Goal: Information Seeking & Learning: Check status

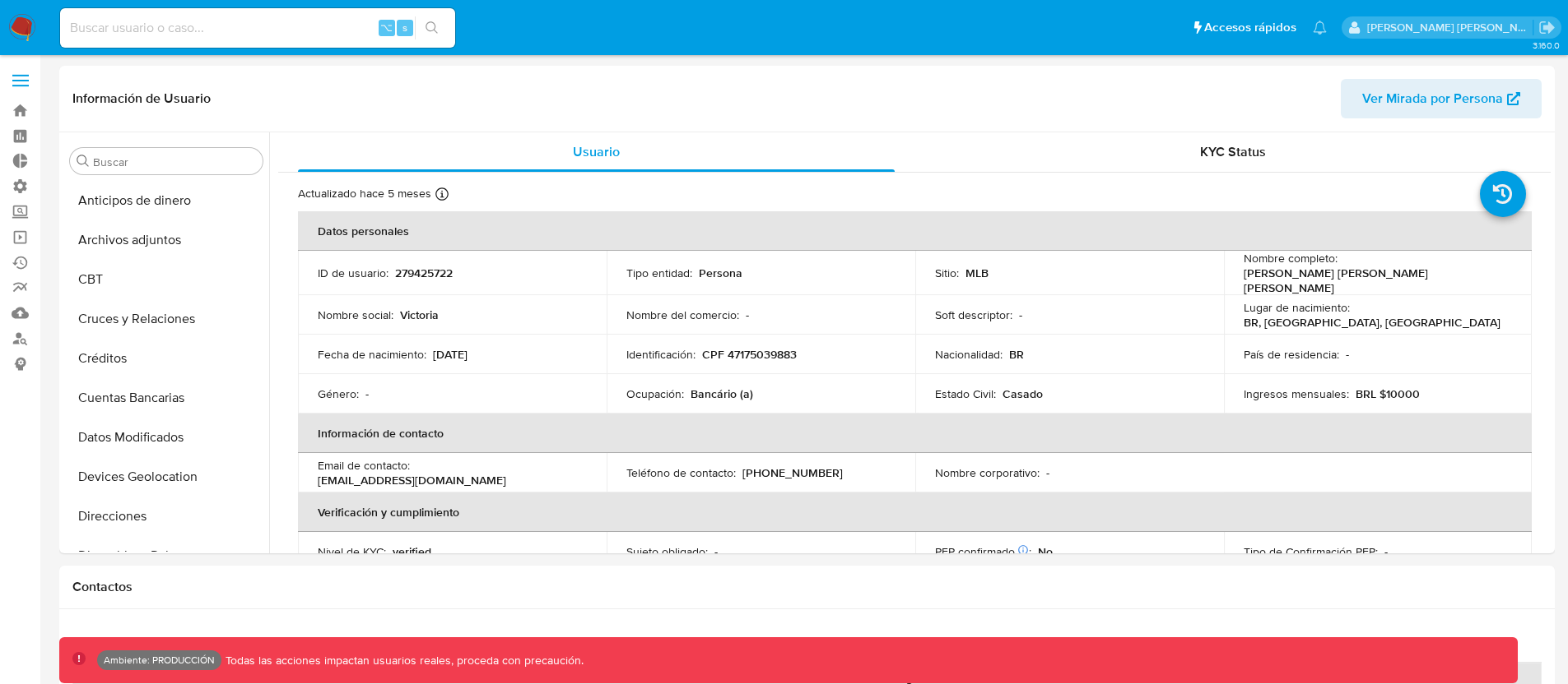
select select "10"
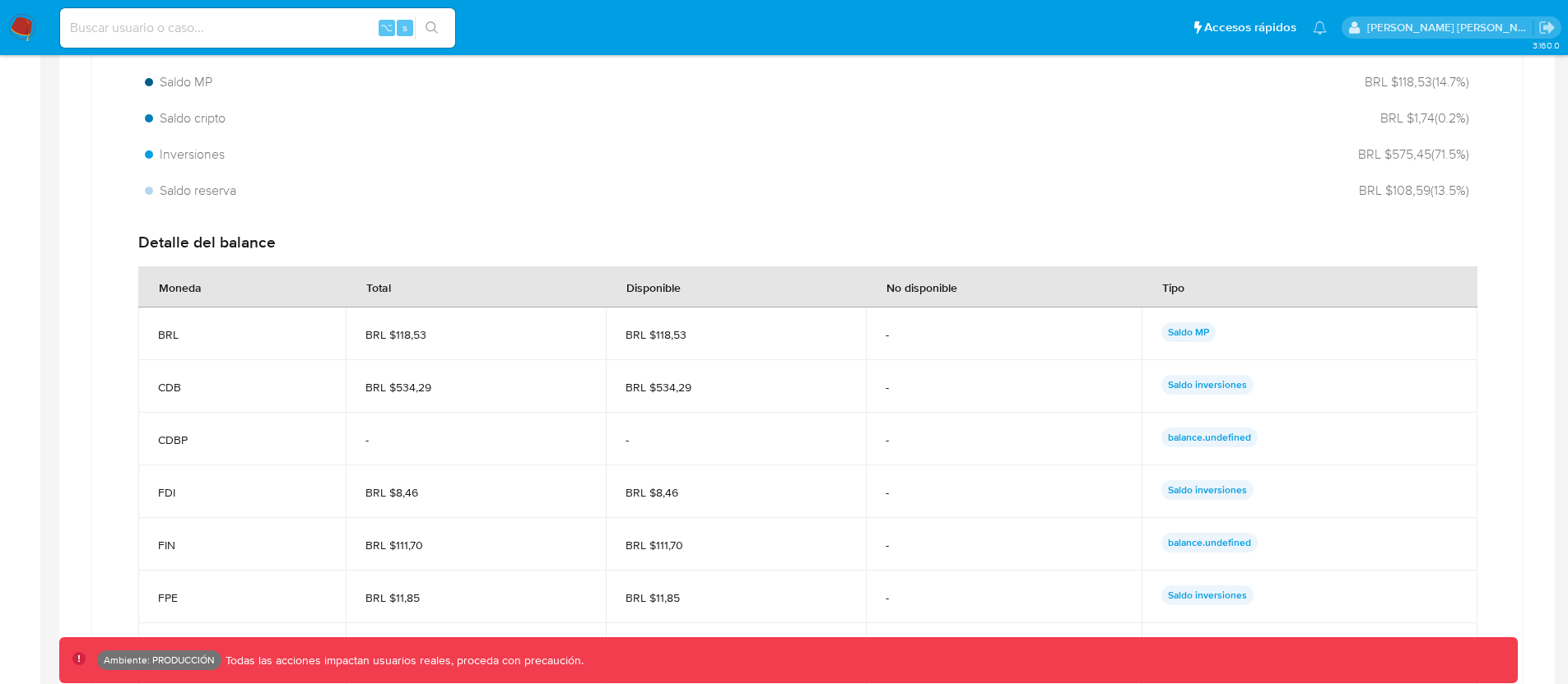
scroll to position [774, 0]
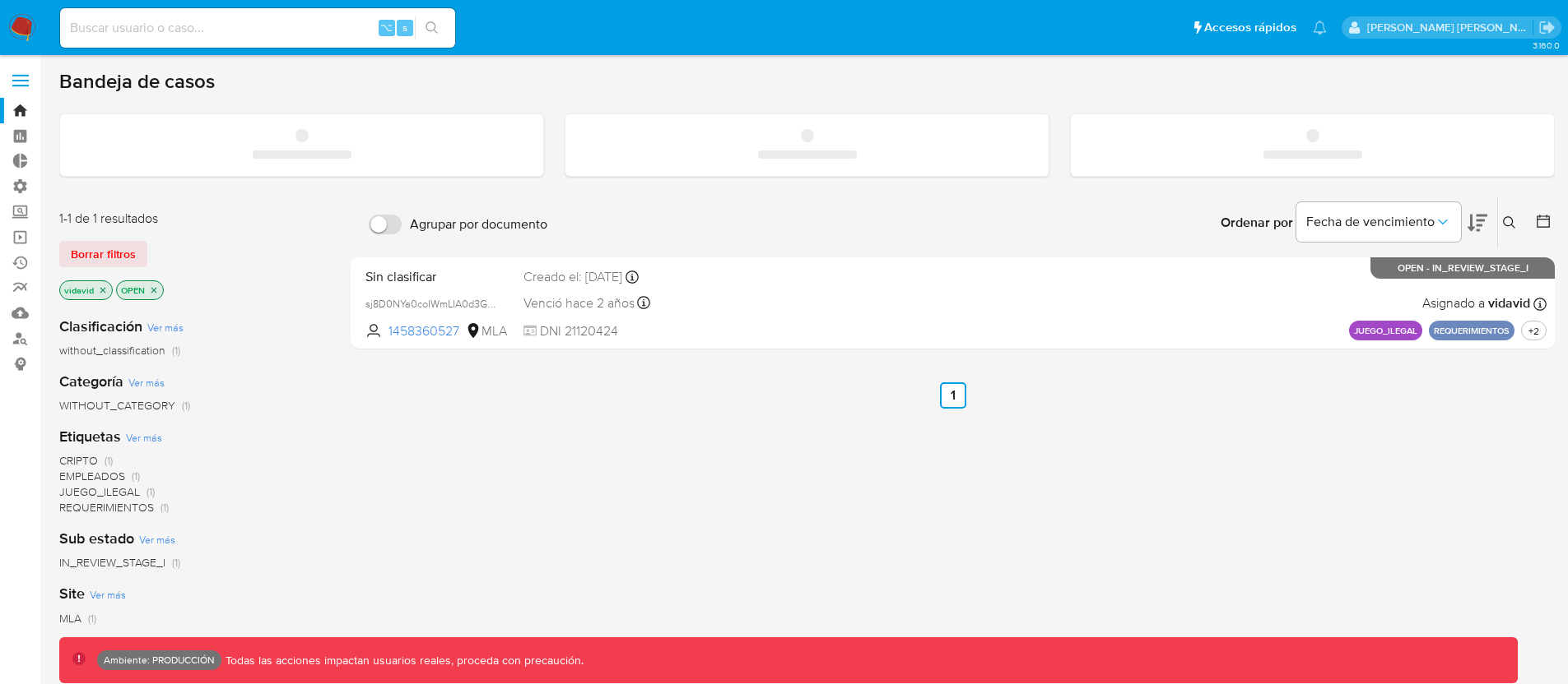
click at [163, 27] on input at bounding box center [257, 27] width 395 height 21
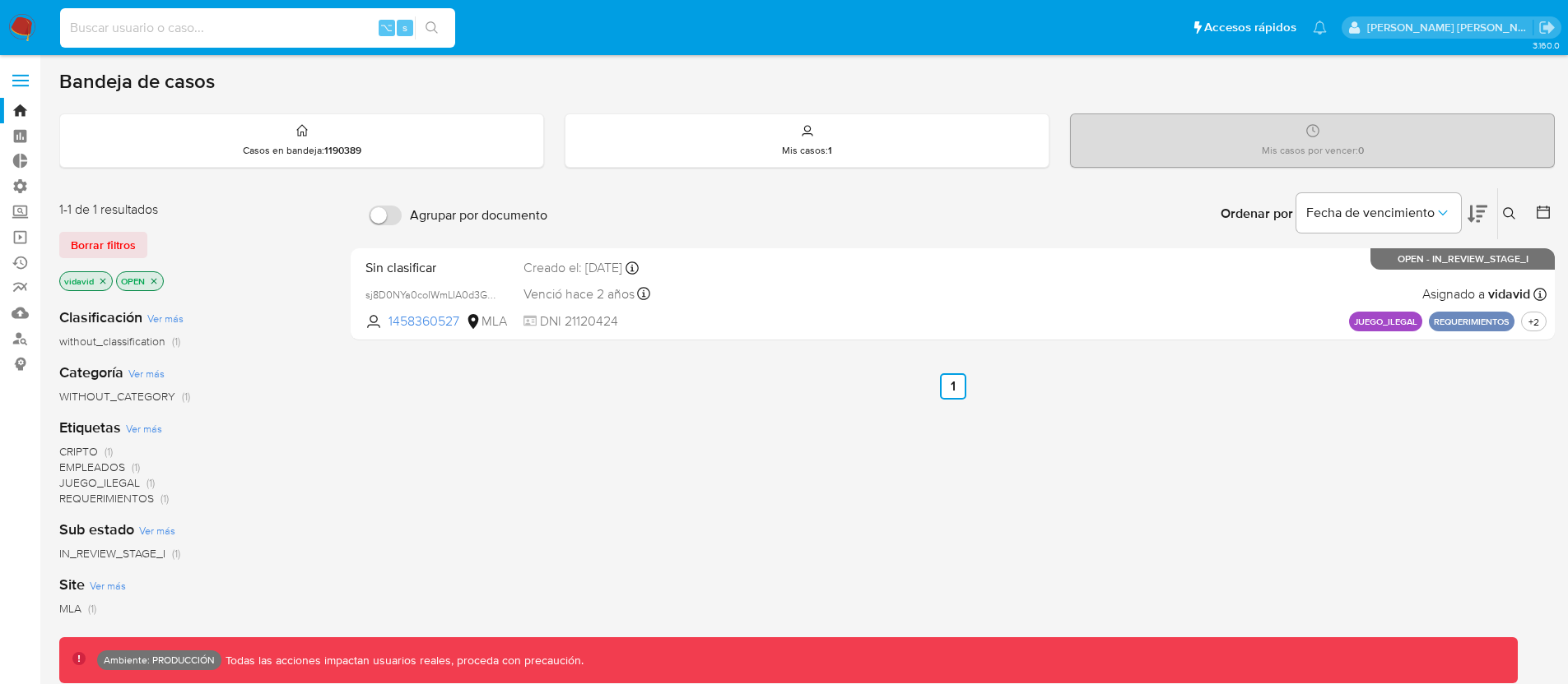
paste input "287344946"
type input "287344946"
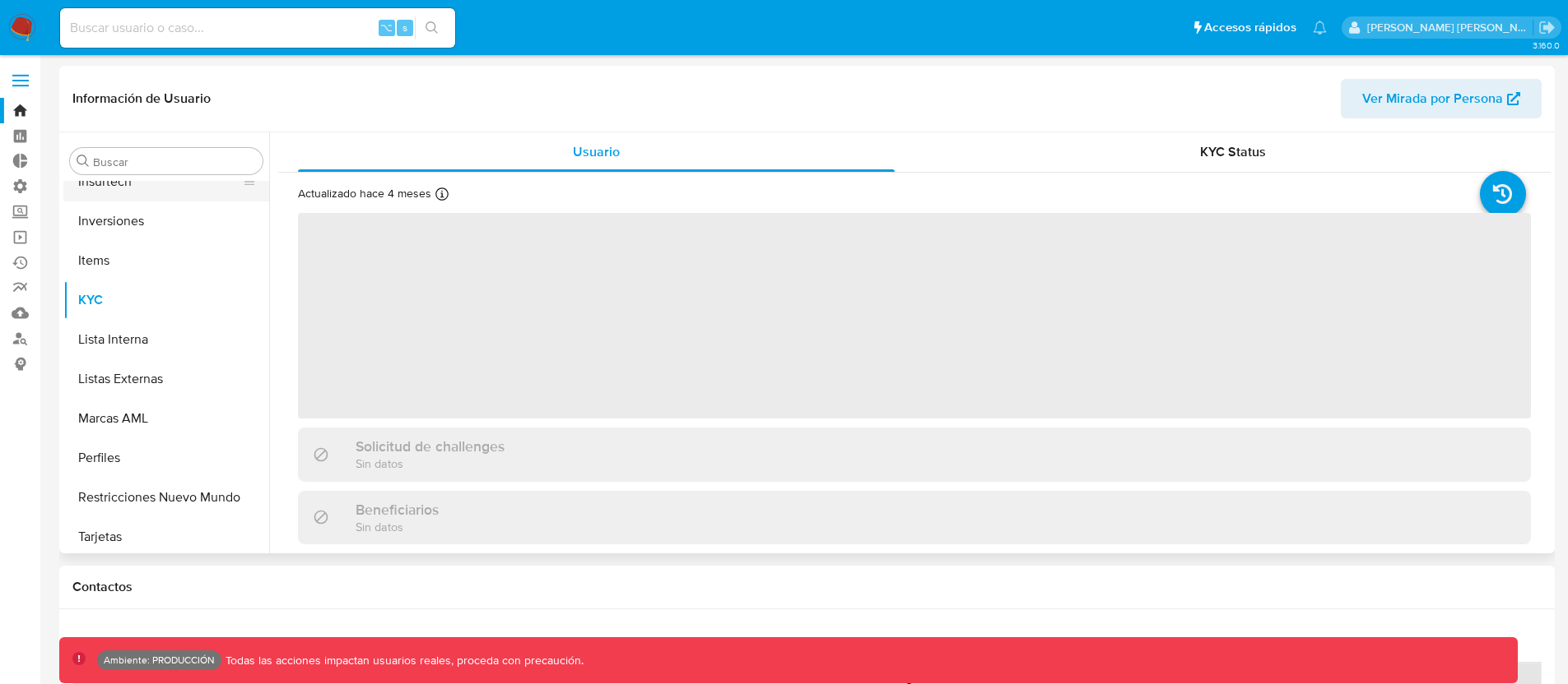
scroll to position [774, 0]
select select "10"
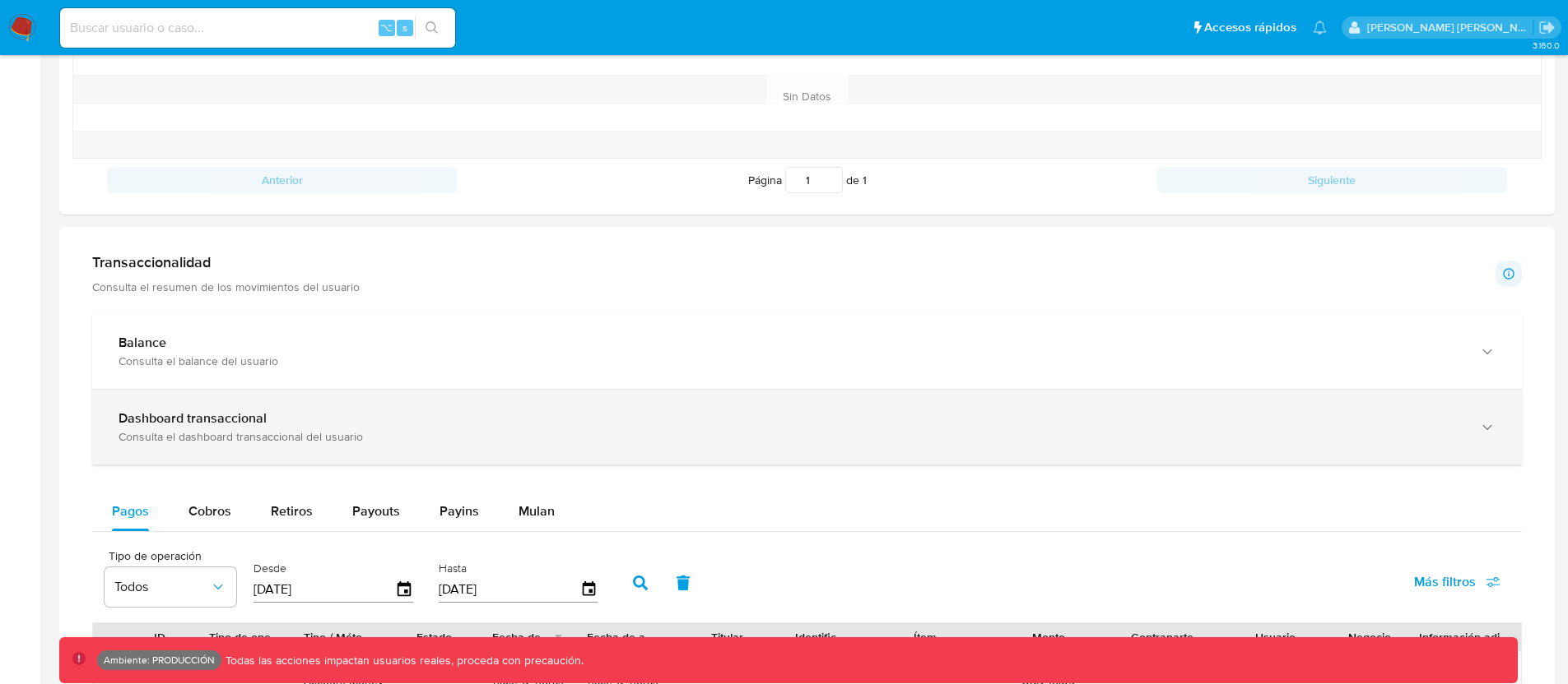
scroll to position [674, 0]
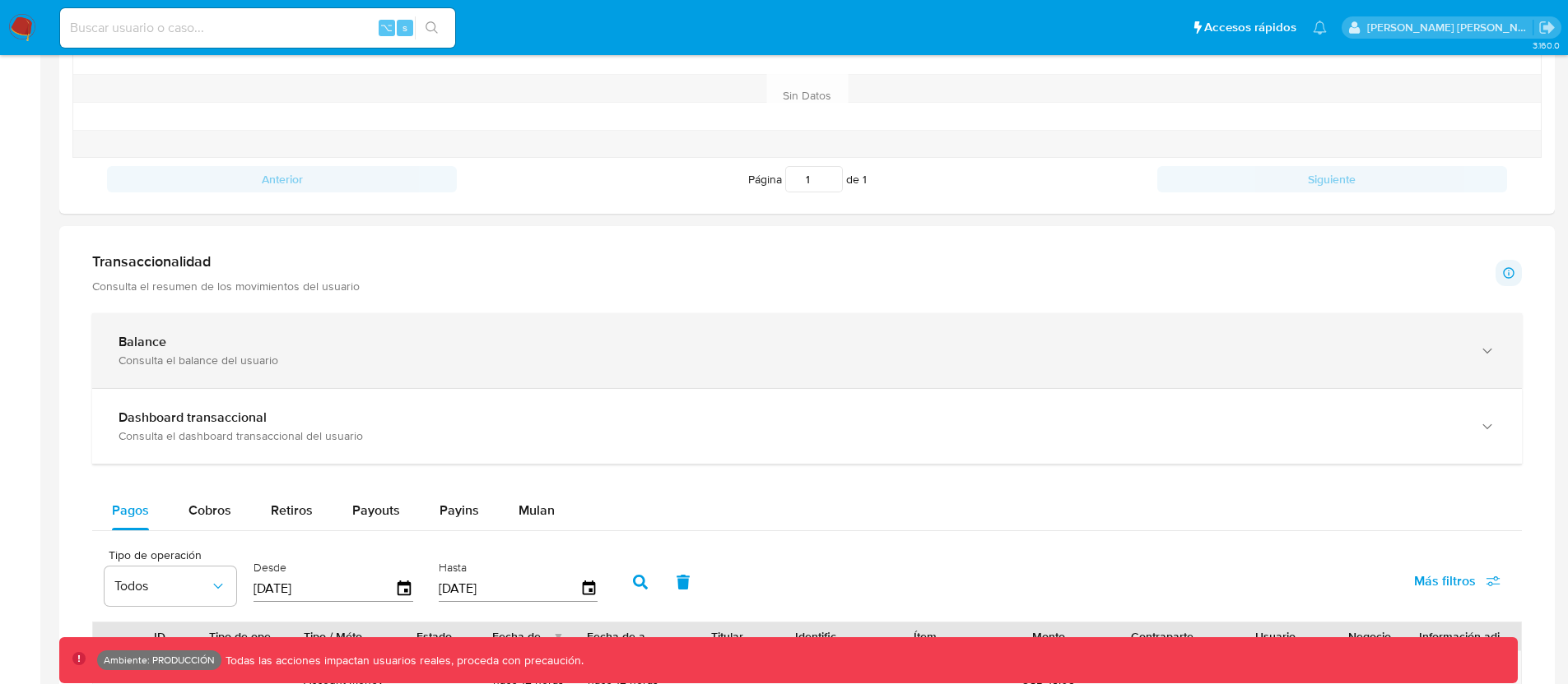
click at [201, 353] on div "Consulta el balance del usuario" at bounding box center [790, 359] width 1344 height 15
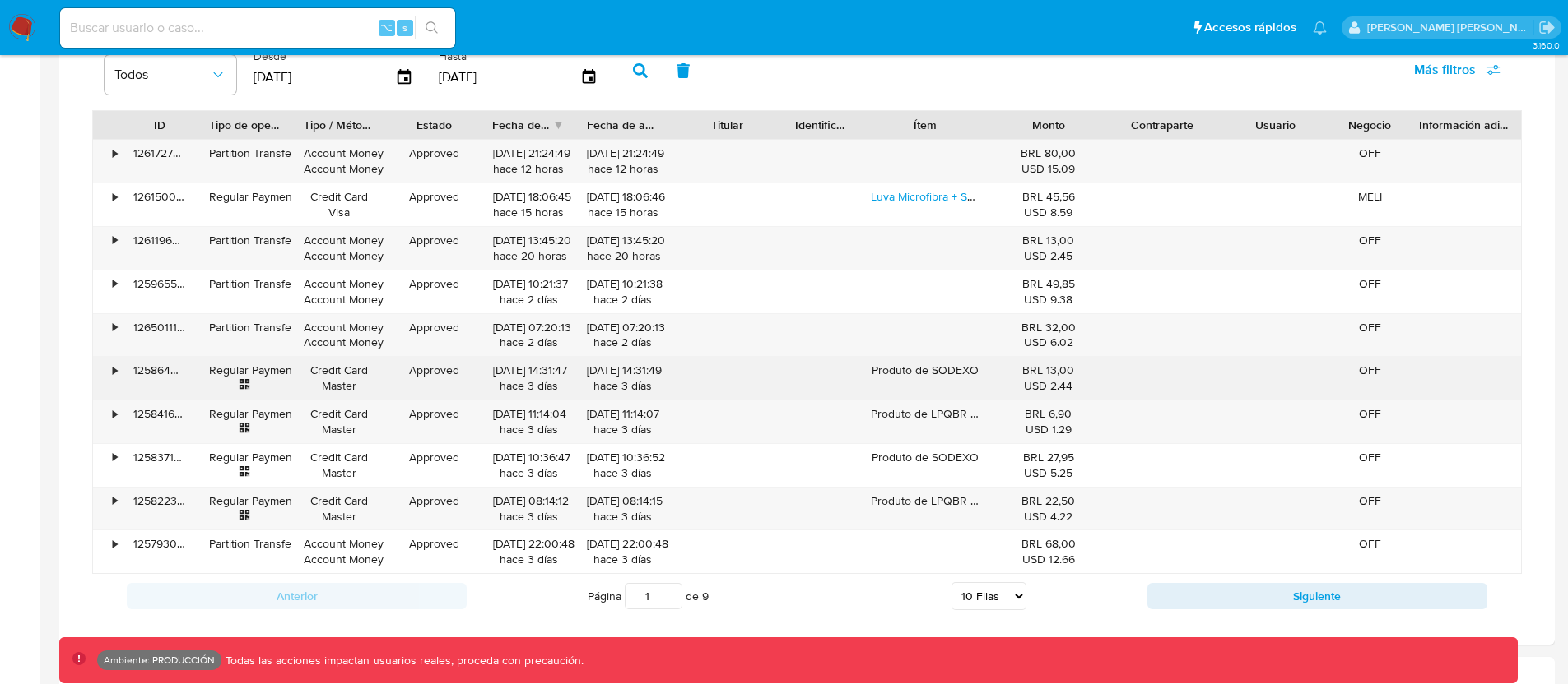
scroll to position [1832, 0]
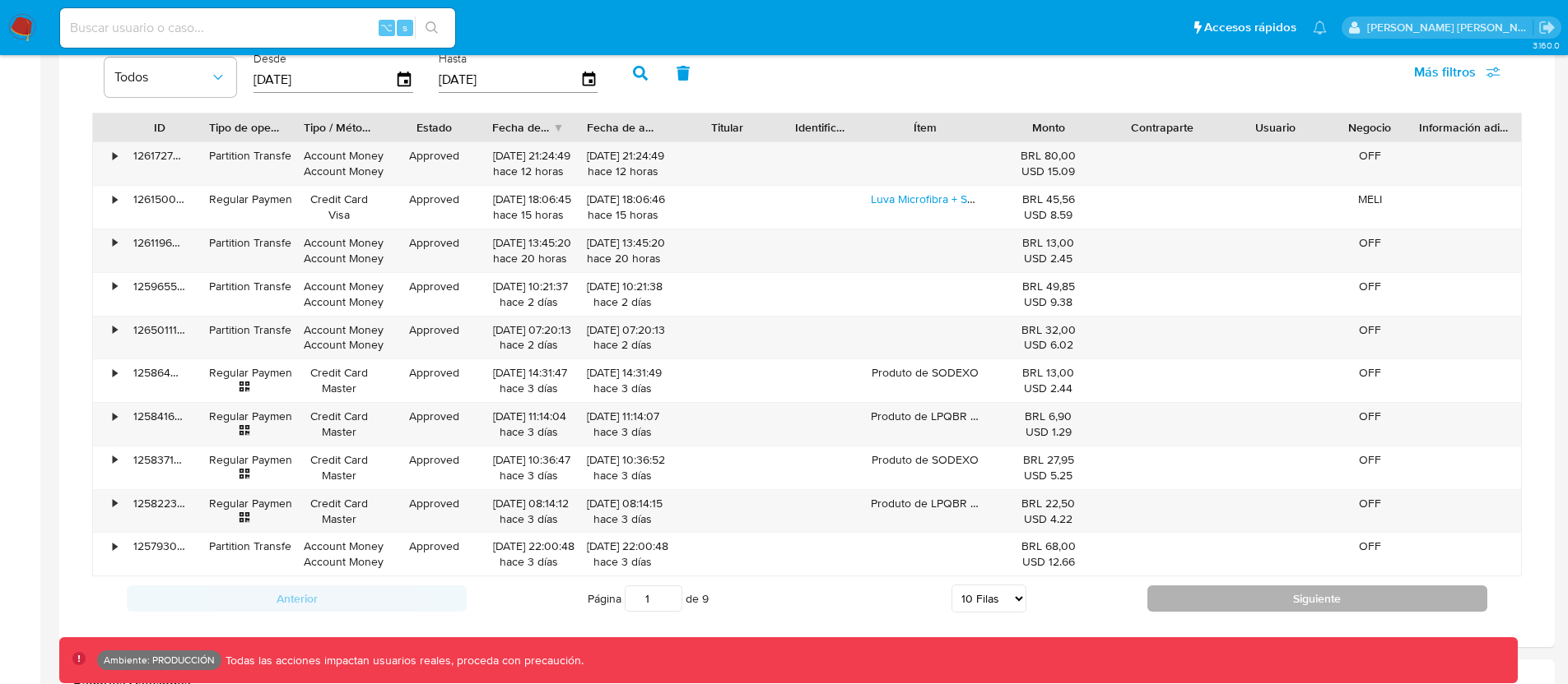
click at [1248, 593] on button "Siguiente" at bounding box center [1317, 598] width 340 height 26
click at [1187, 589] on button "Siguiente" at bounding box center [1317, 598] width 340 height 26
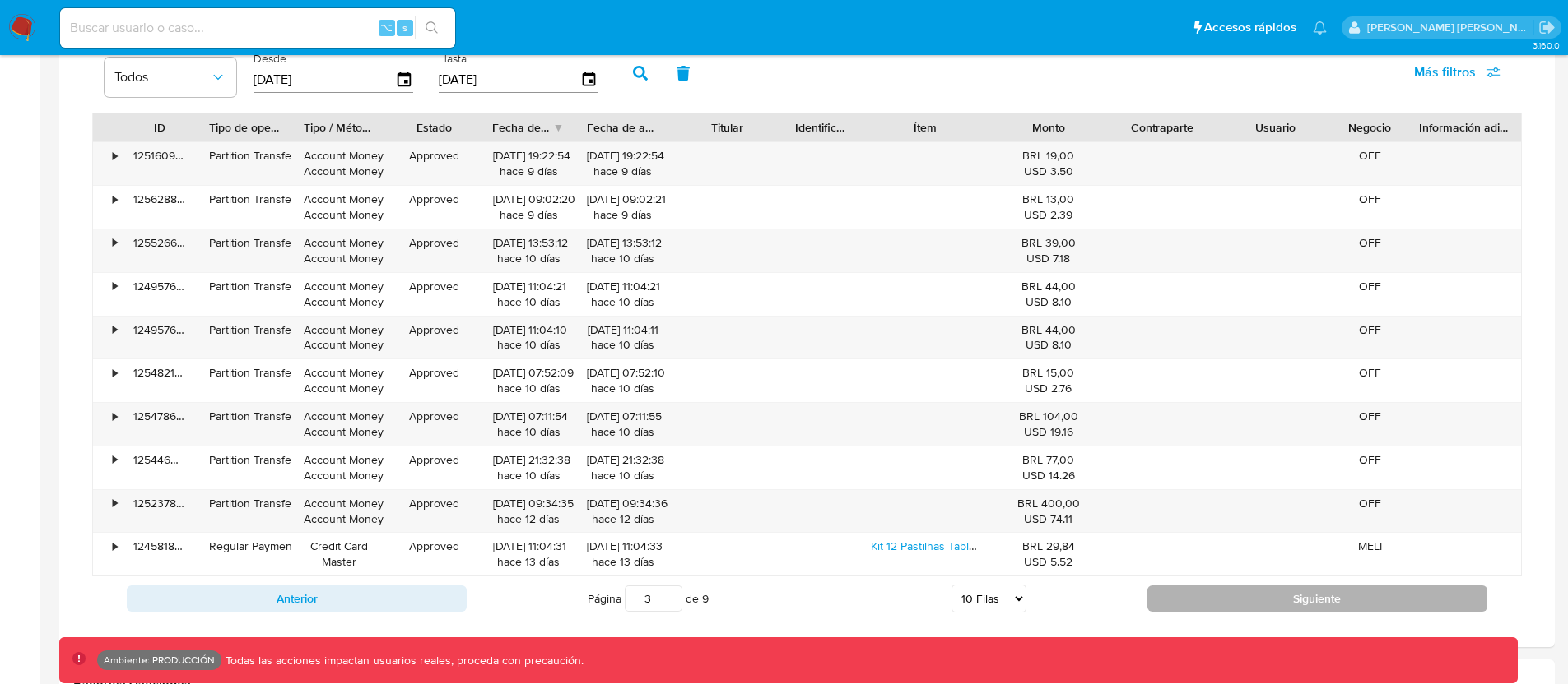
click at [1212, 595] on button "Siguiente" at bounding box center [1317, 598] width 340 height 26
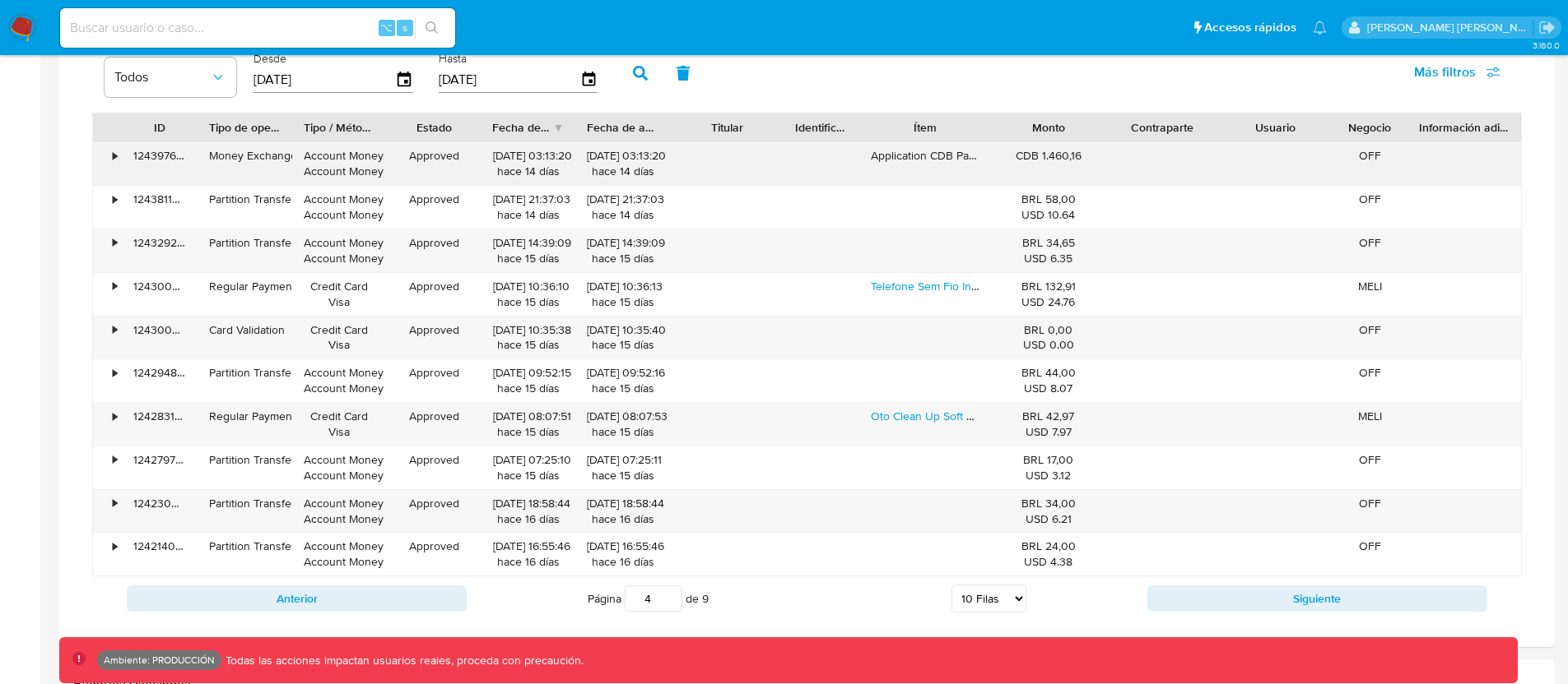
click at [1010, 149] on div "CDB 1.460,16" at bounding box center [1048, 156] width 91 height 16
drag, startPoint x: 1068, startPoint y: 157, endPoint x: 1041, endPoint y: 155, distance: 27.1
click at [1041, 155] on div "CDB 1.460,16" at bounding box center [1048, 156] width 91 height 16
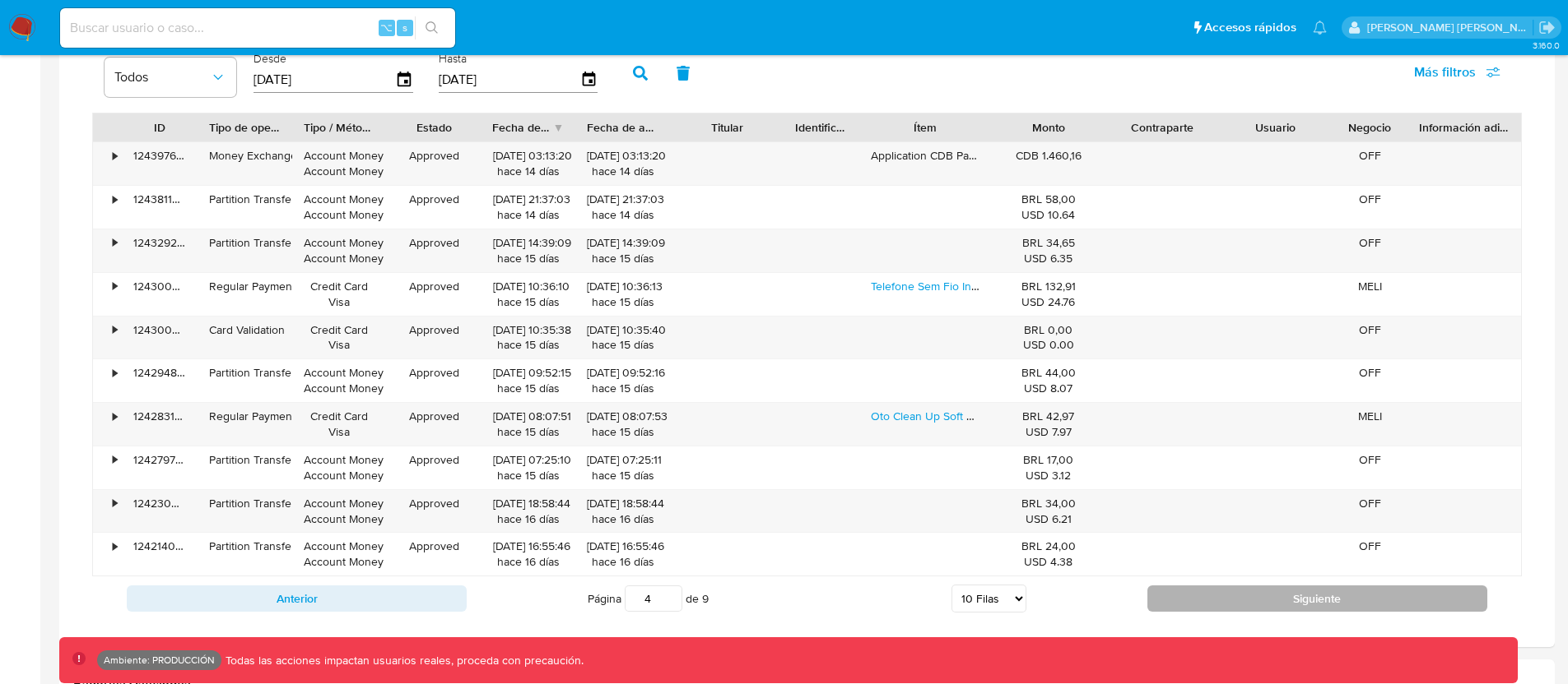
click at [1172, 602] on button "Siguiente" at bounding box center [1317, 598] width 340 height 26
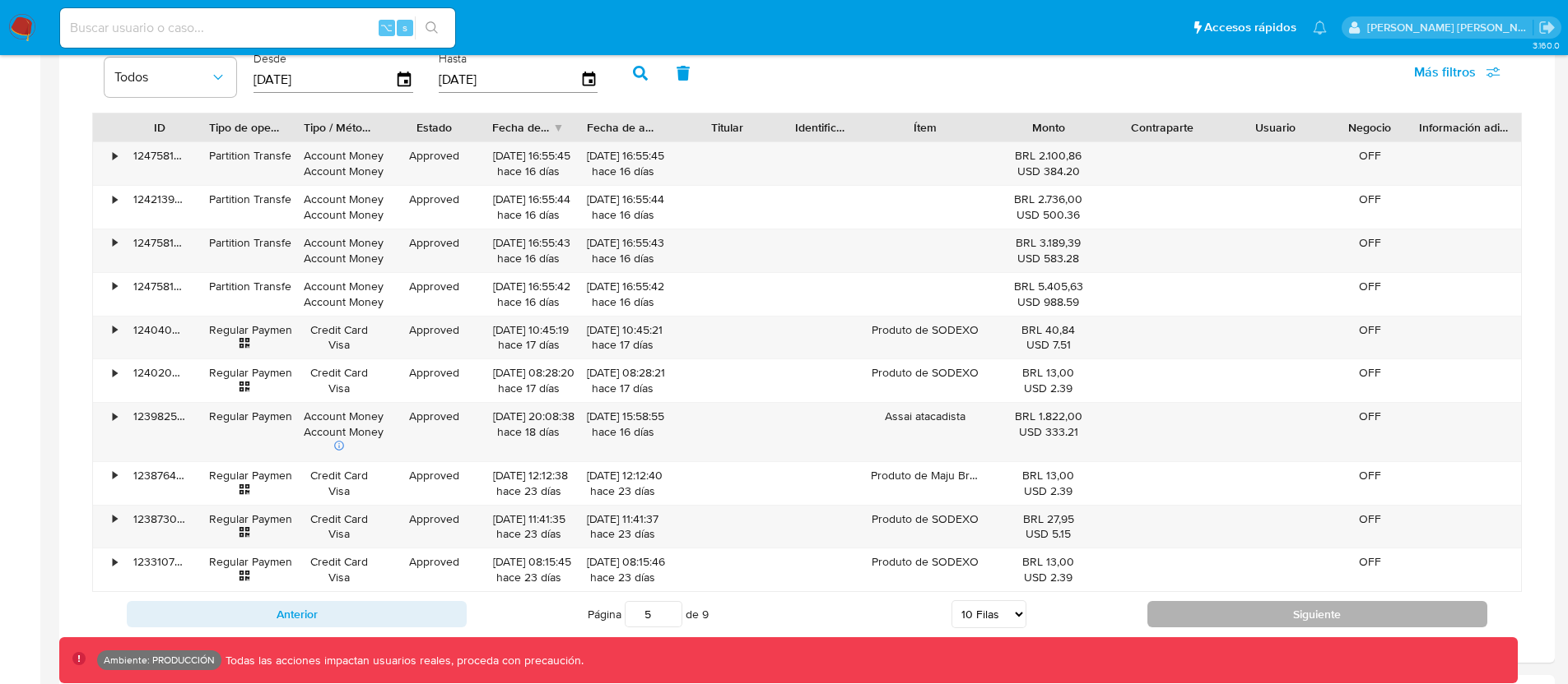
click at [1174, 618] on button "Siguiente" at bounding box center [1317, 614] width 340 height 26
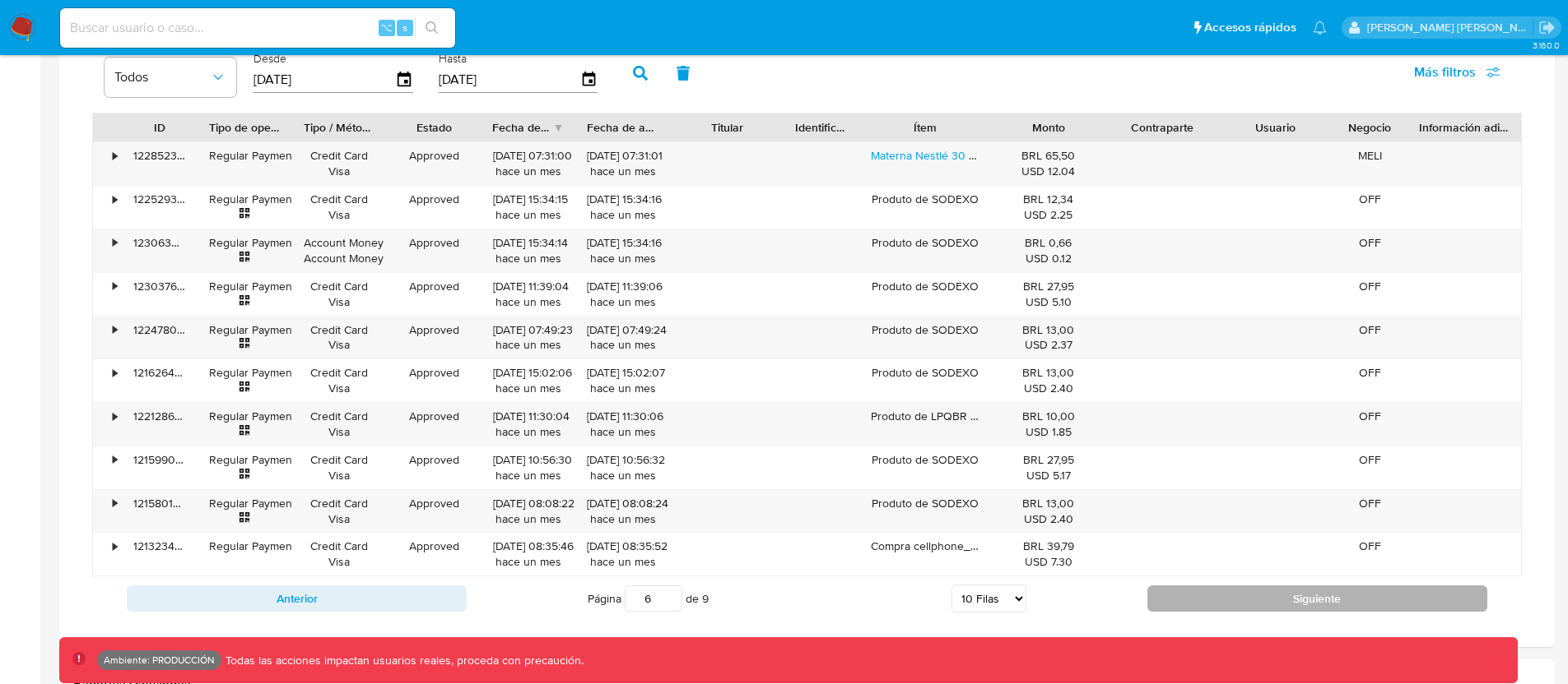
click at [1170, 600] on button "Siguiente" at bounding box center [1317, 598] width 340 height 26
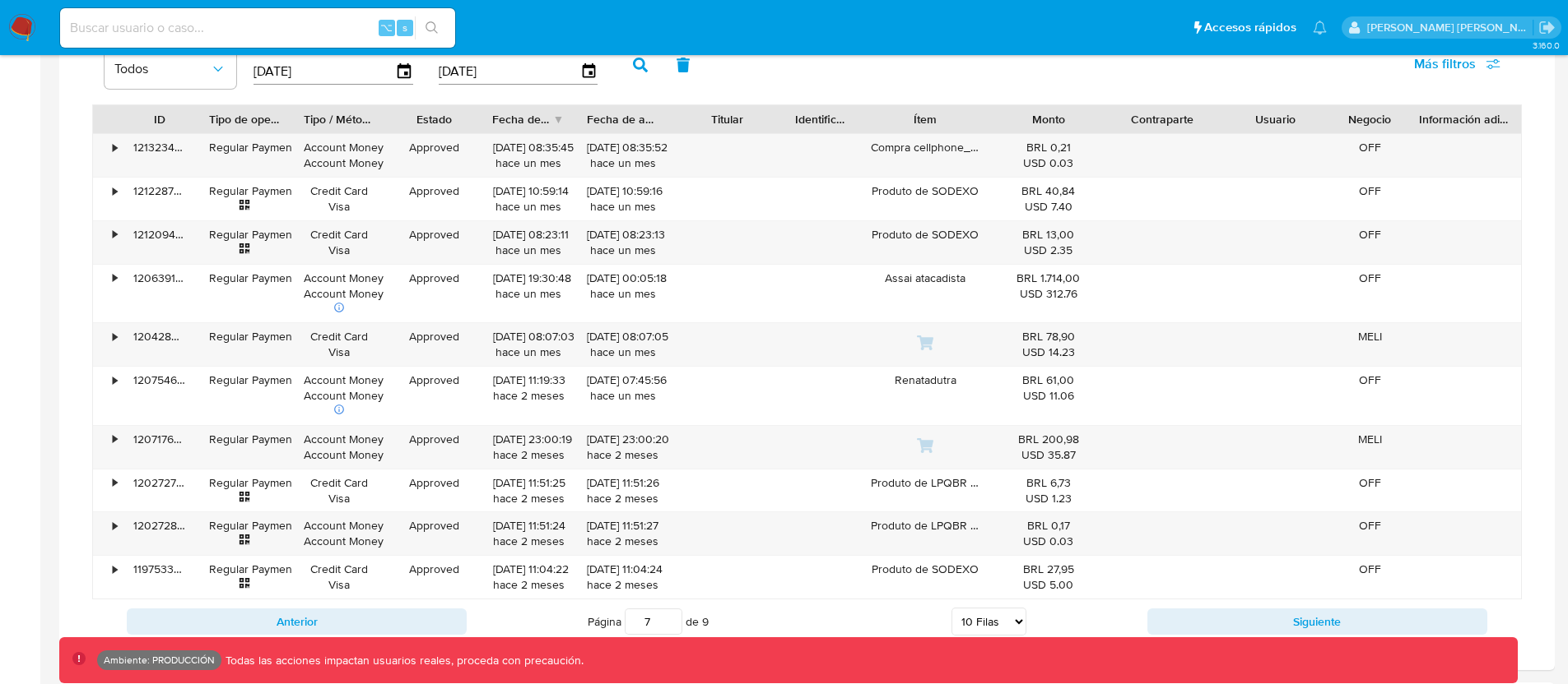
scroll to position [1847, 0]
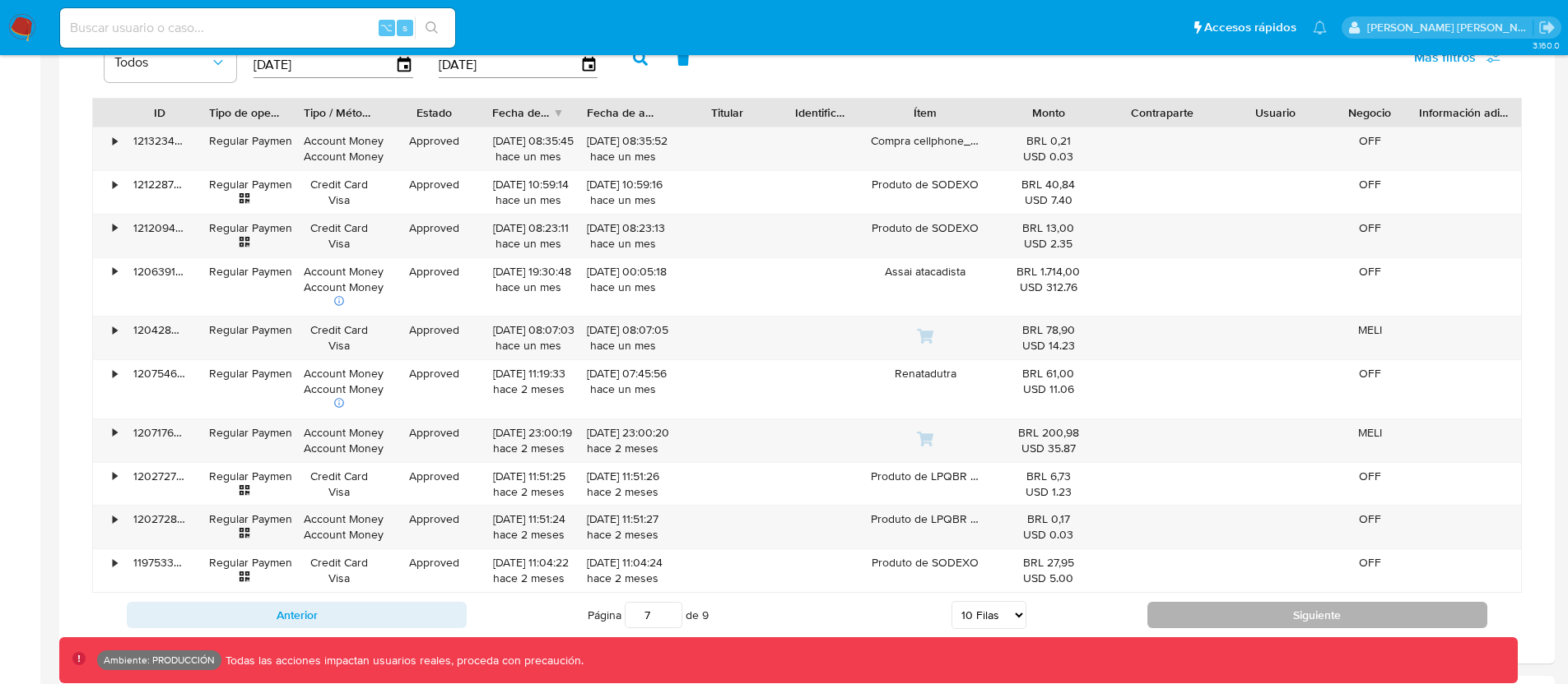
click at [1172, 610] on button "Siguiente" at bounding box center [1317, 615] width 340 height 26
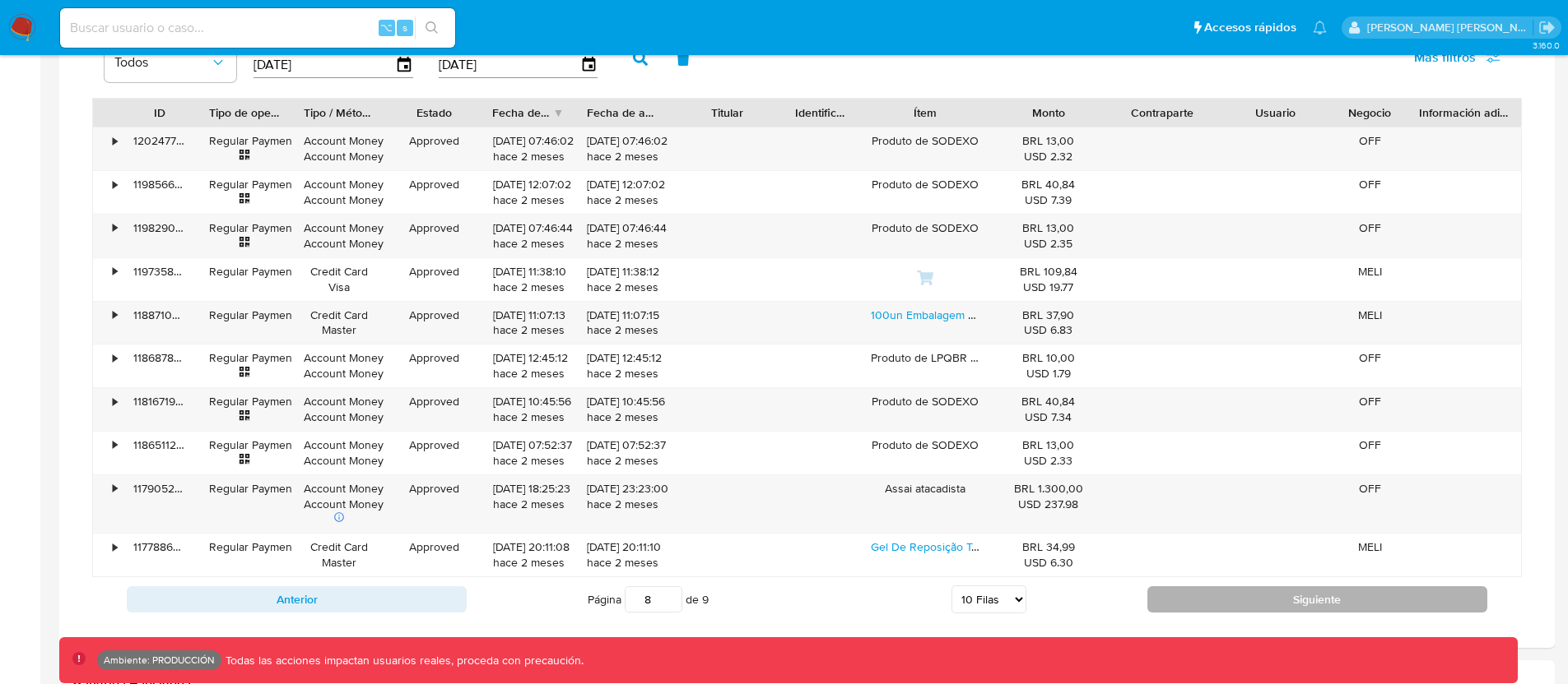
click at [1176, 592] on button "Siguiente" at bounding box center [1317, 599] width 340 height 26
type input "9"
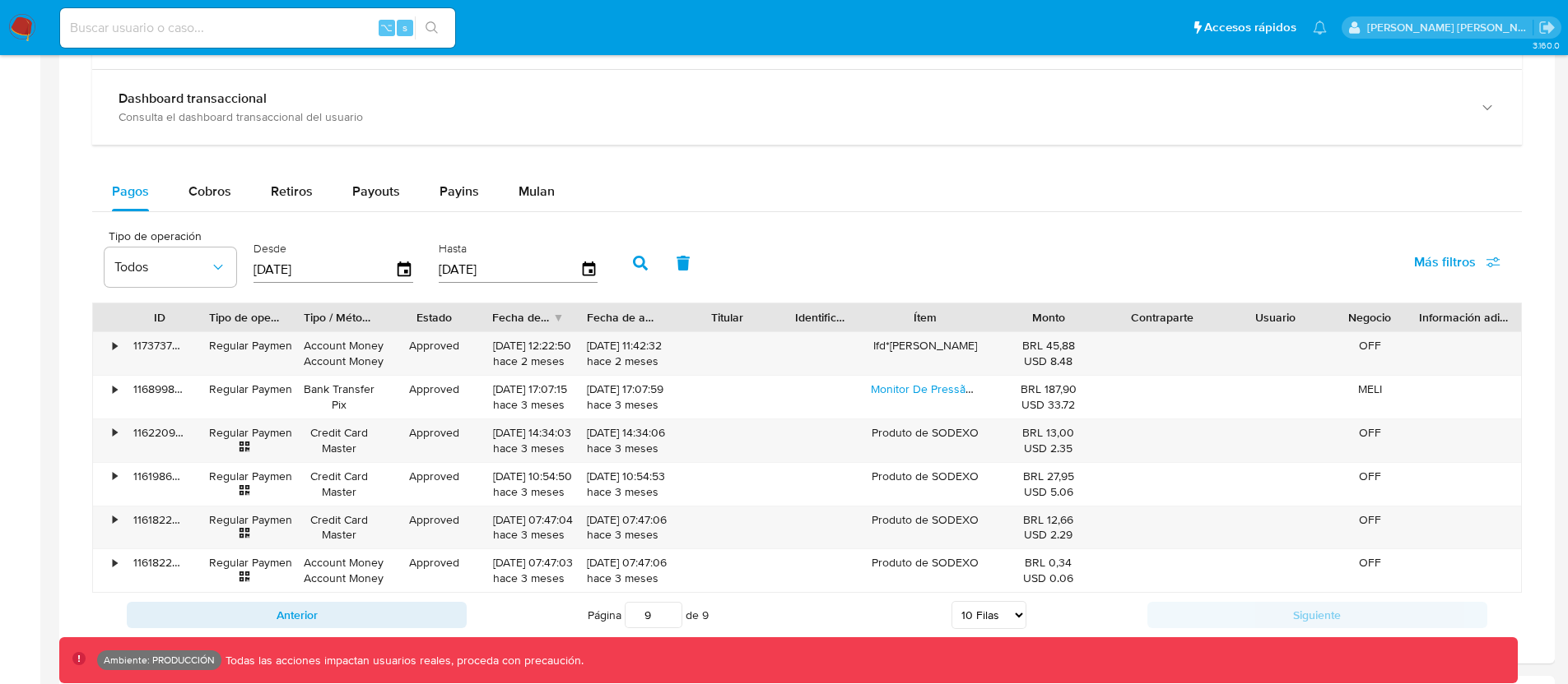
scroll to position [1640, 0]
click at [221, 197] on span "Cobros" at bounding box center [209, 192] width 43 height 19
select select "10"
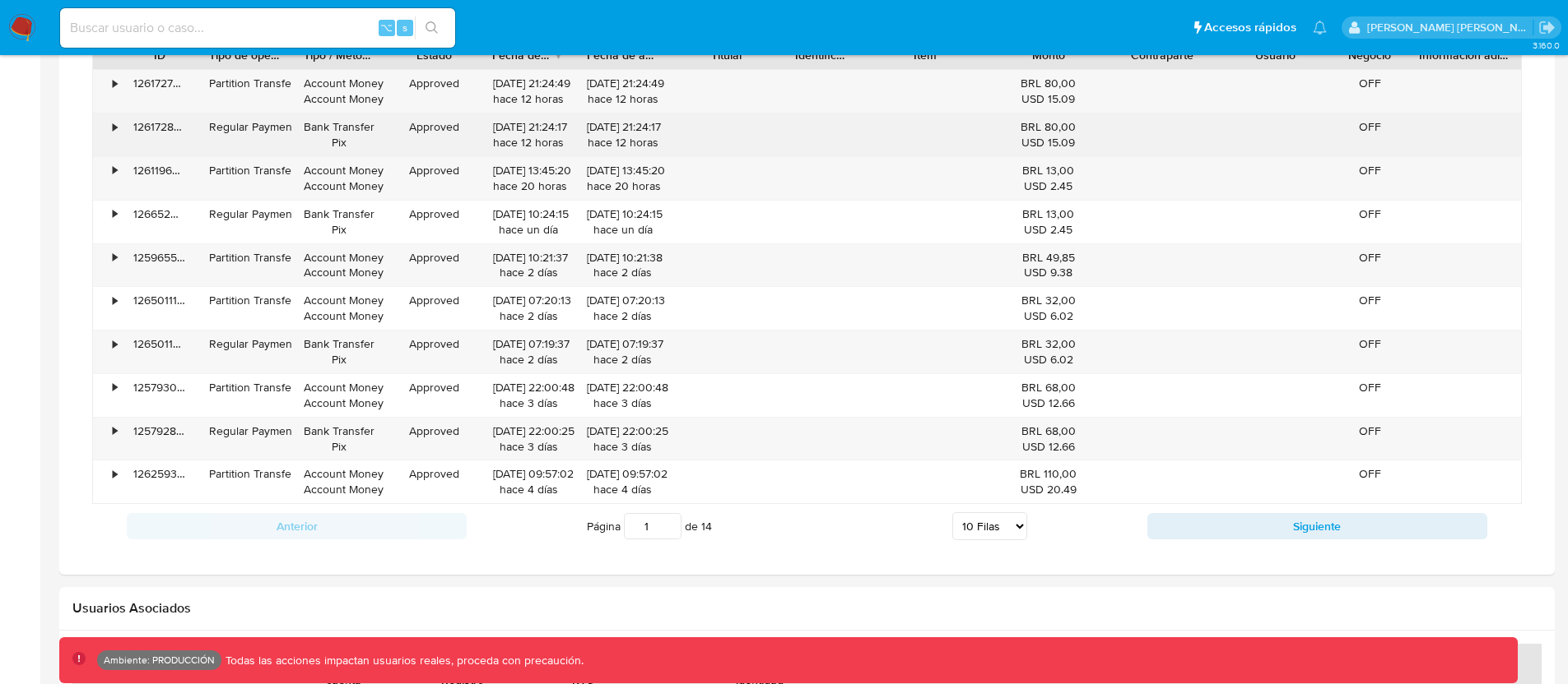
scroll to position [1910, 0]
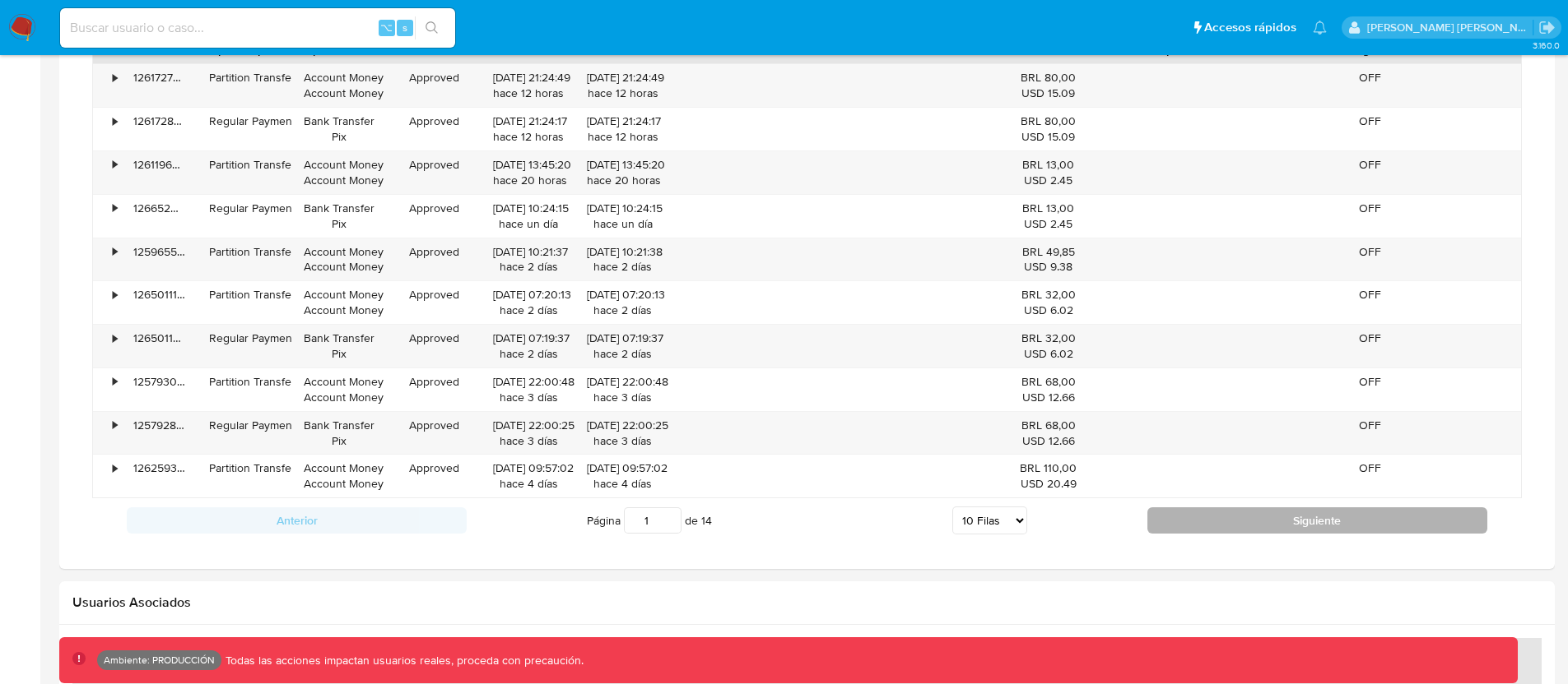
click at [1233, 531] on button "Siguiente" at bounding box center [1317, 521] width 340 height 26
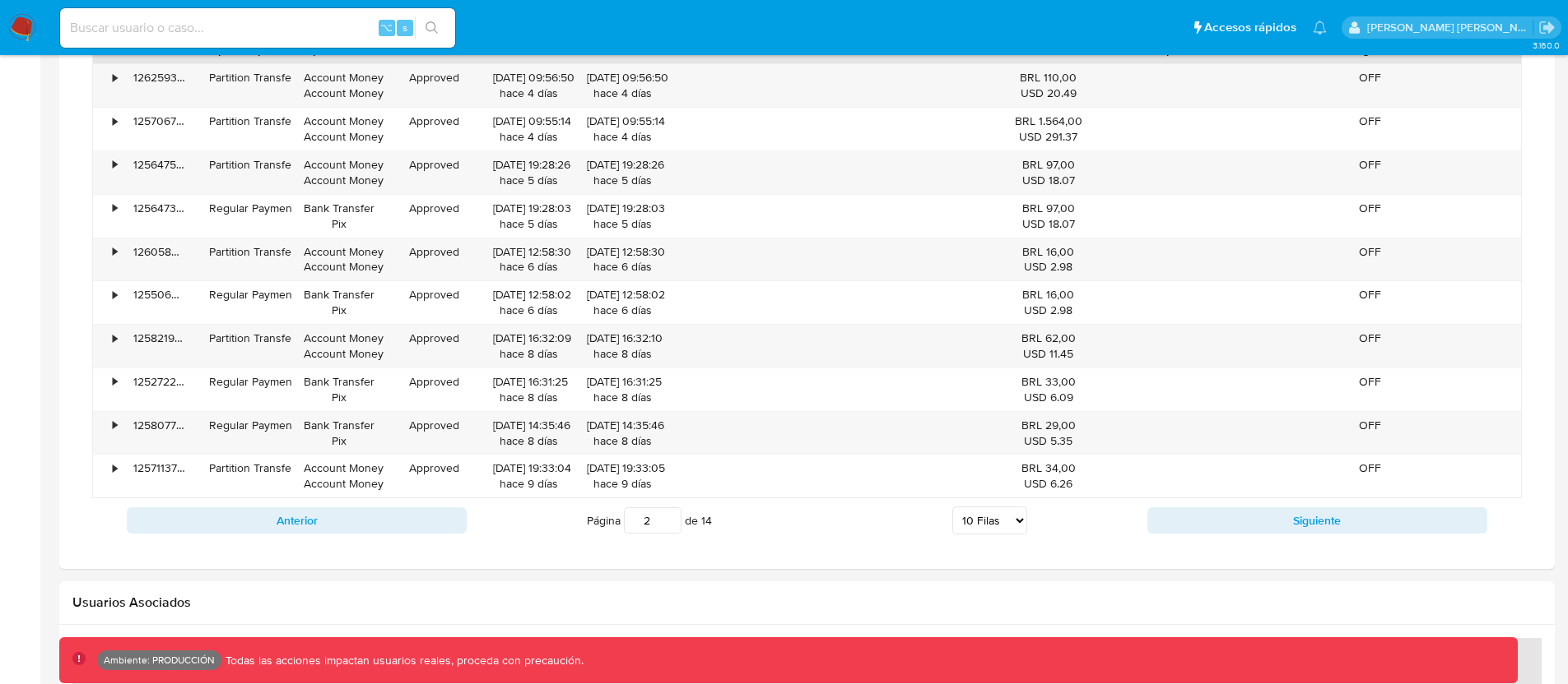
click at [1181, 506] on div "Anterior Página 2 de 14 5 Filas 10 Filas 20 Filas 25 Filas 50 Filas 100 Filas S…" at bounding box center [807, 521] width 1430 height 45
click at [1181, 514] on button "Siguiente" at bounding box center [1317, 521] width 340 height 26
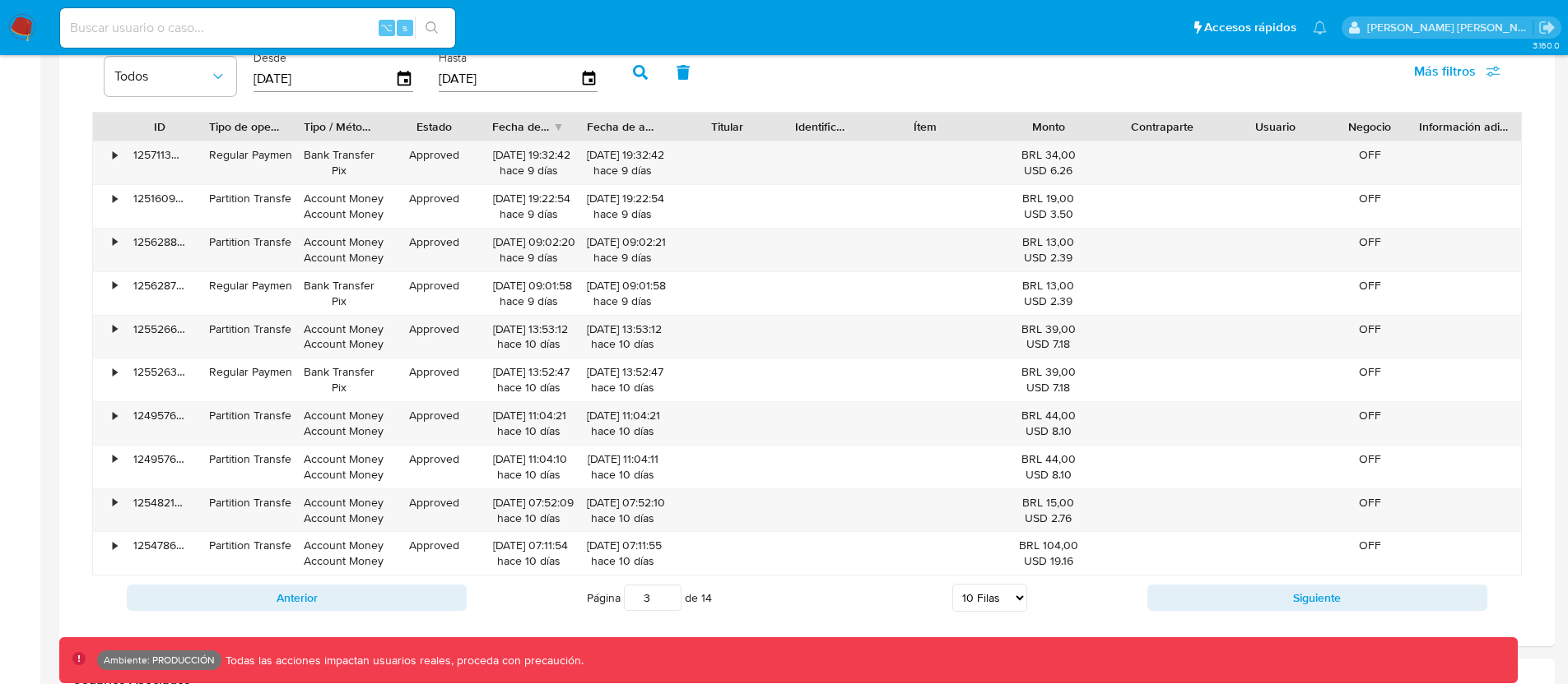
scroll to position [1836, 0]
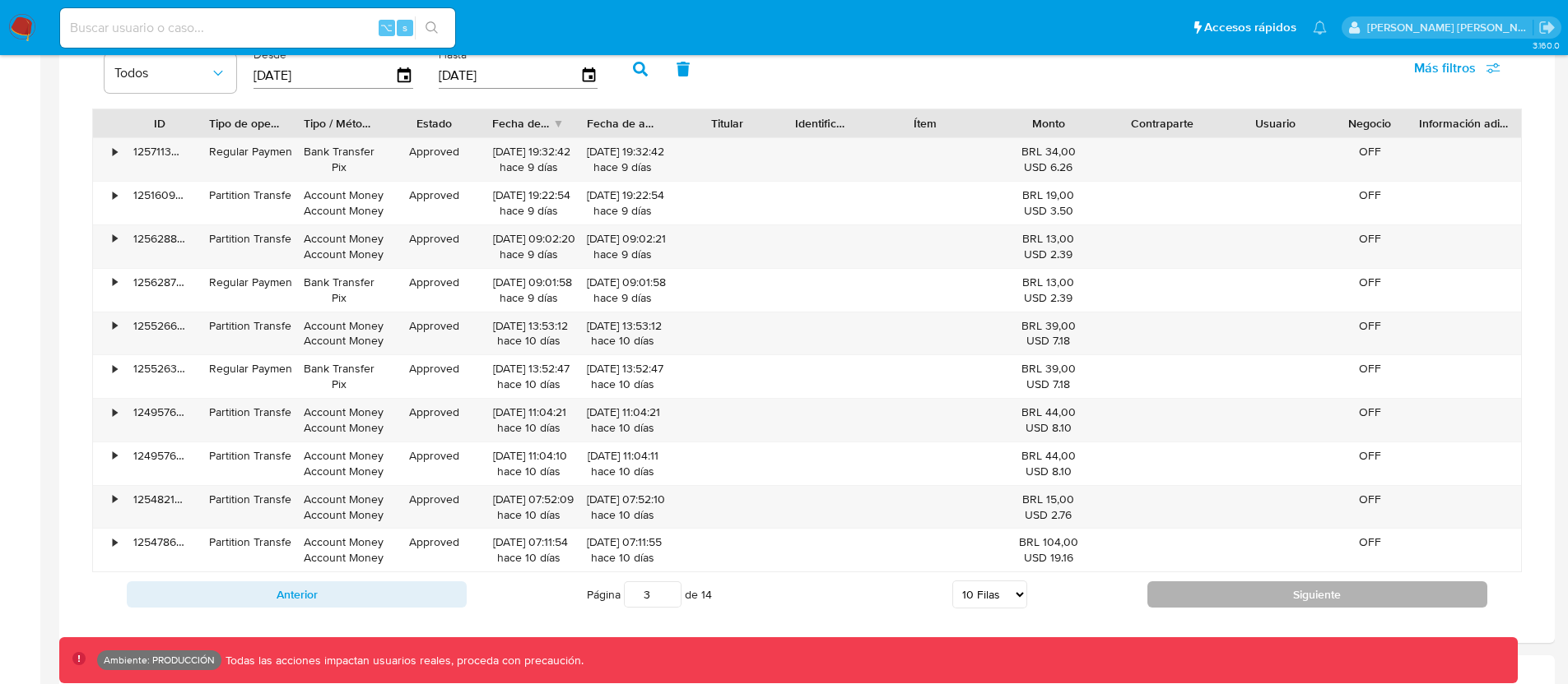
click at [1174, 585] on button "Siguiente" at bounding box center [1317, 594] width 340 height 26
click at [1200, 593] on button "Siguiente" at bounding box center [1317, 594] width 340 height 26
click at [1178, 589] on button "Siguiente" at bounding box center [1317, 594] width 340 height 26
click at [1199, 587] on button "Siguiente" at bounding box center [1317, 594] width 340 height 26
click at [1187, 593] on button "Siguiente" at bounding box center [1317, 594] width 340 height 26
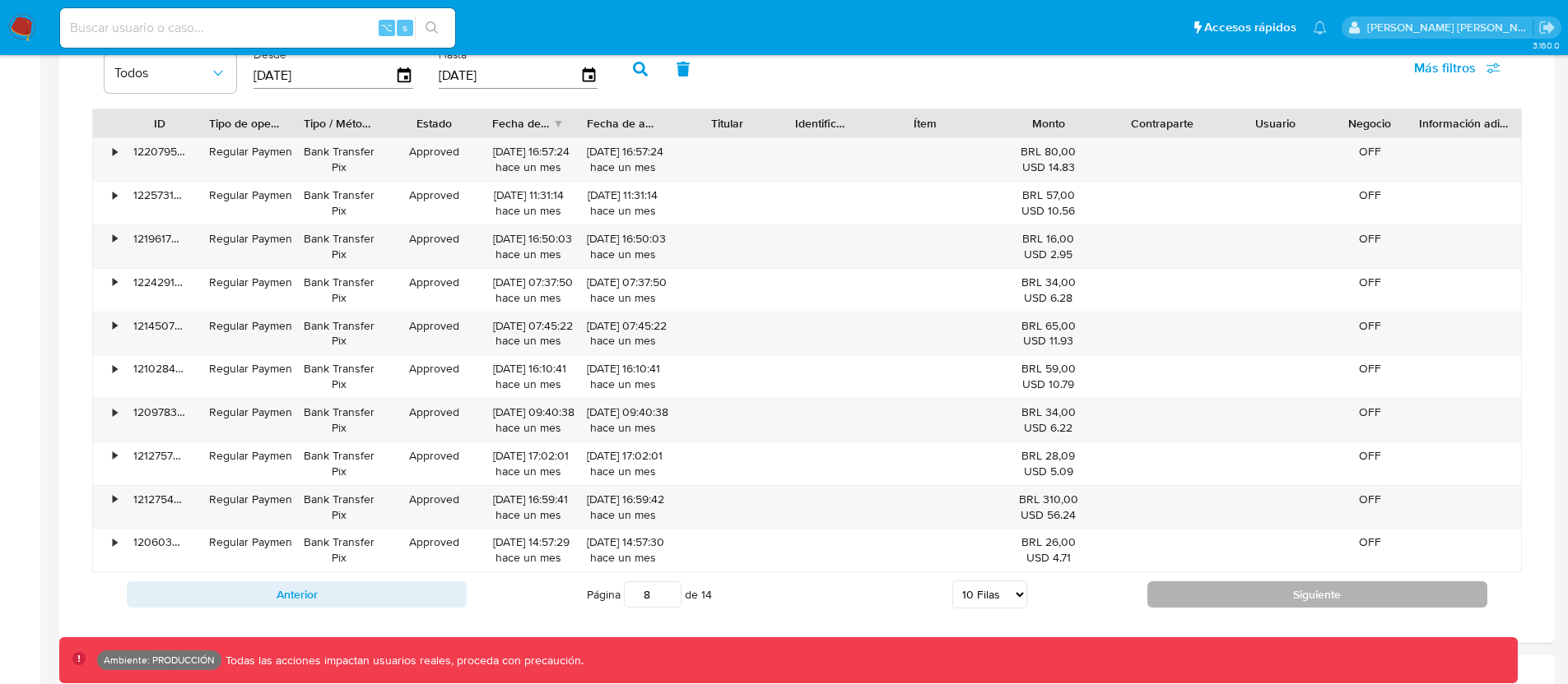
click at [1194, 589] on button "Siguiente" at bounding box center [1317, 594] width 340 height 26
type input "9"
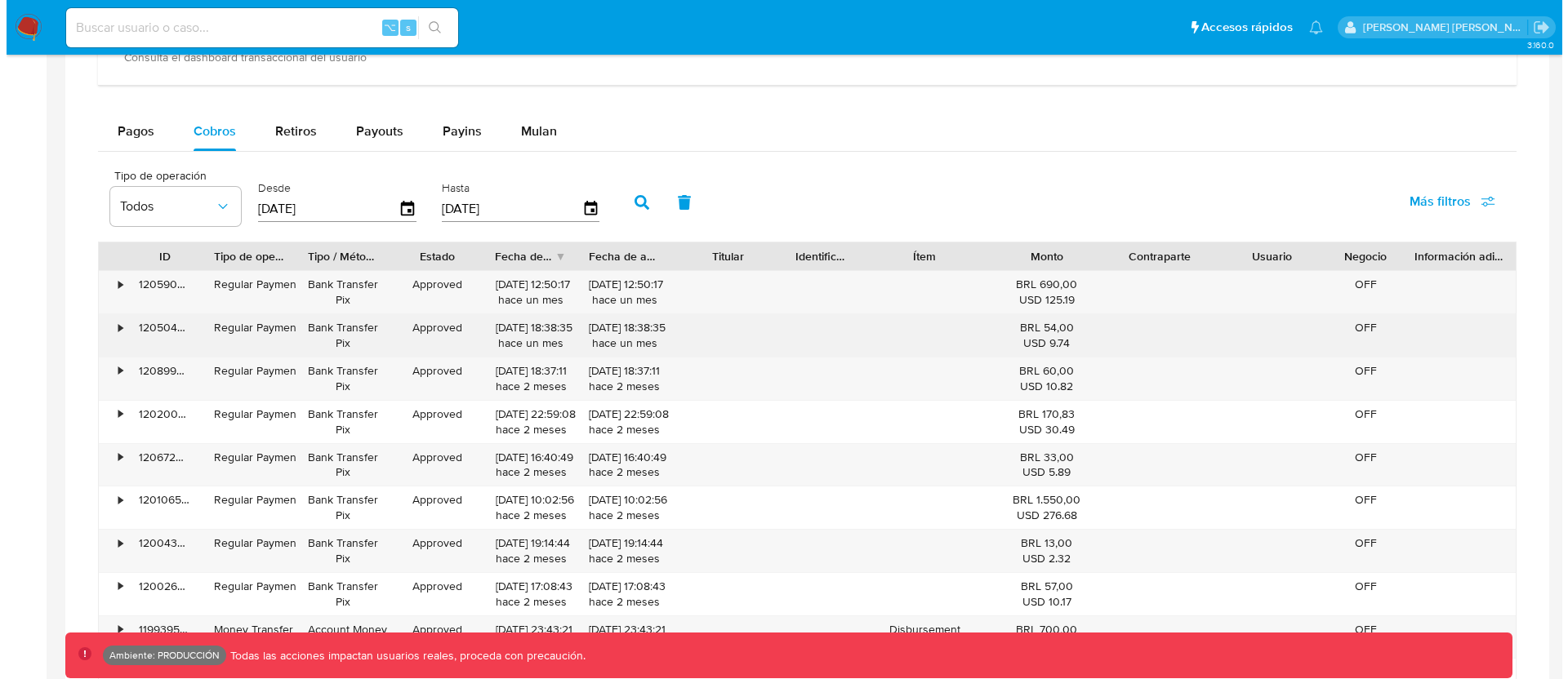
scroll to position [1655, 0]
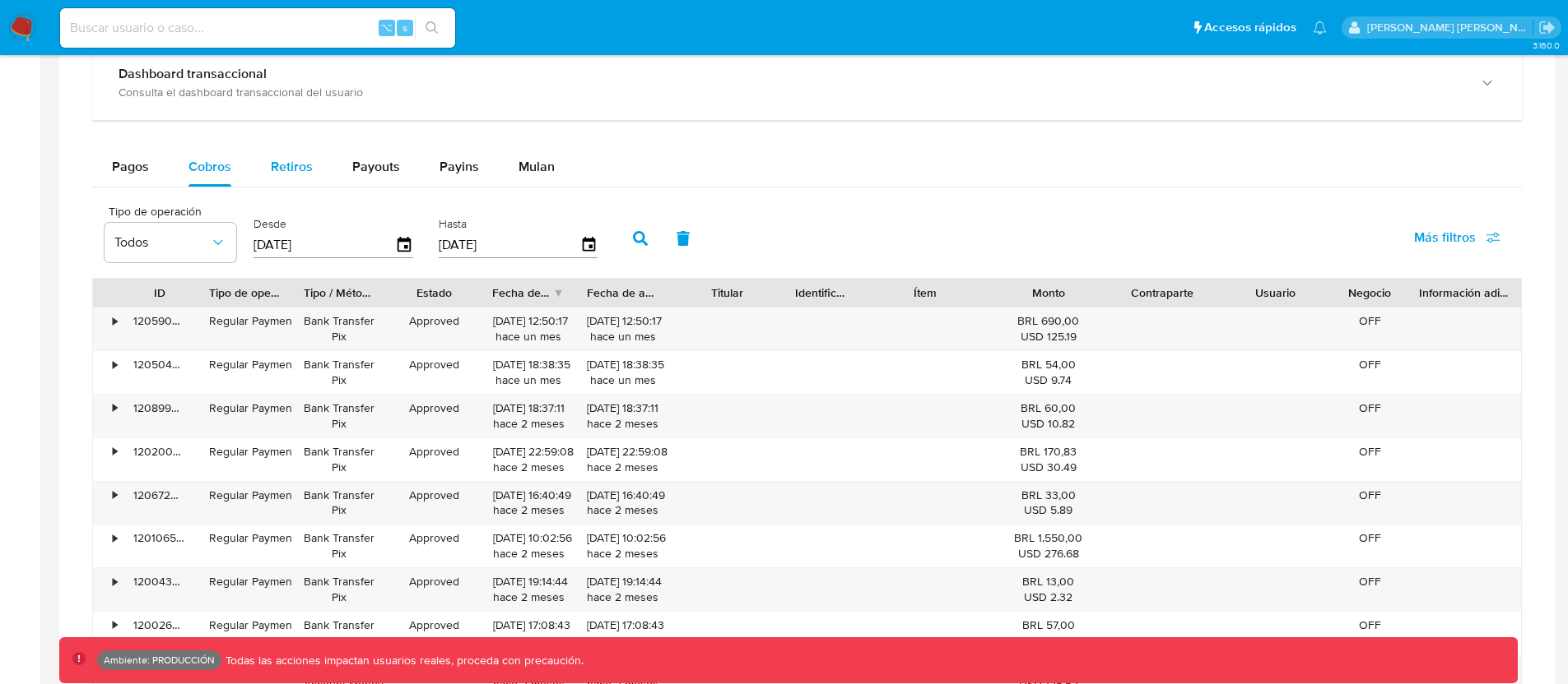
click at [279, 164] on span "Retiros" at bounding box center [292, 166] width 42 height 19
select select "10"
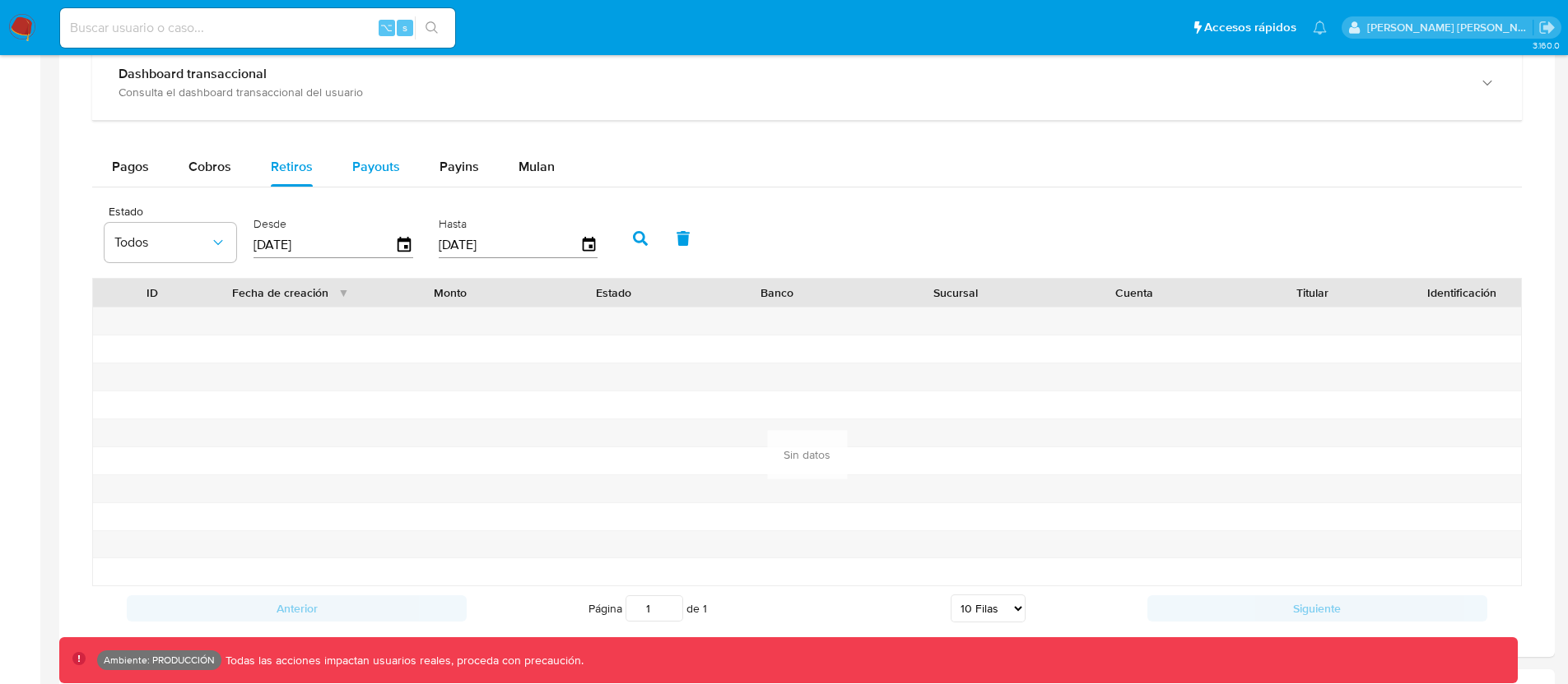
click at [342, 158] on button "Payouts" at bounding box center [377, 167] width 88 height 40
select select "10"
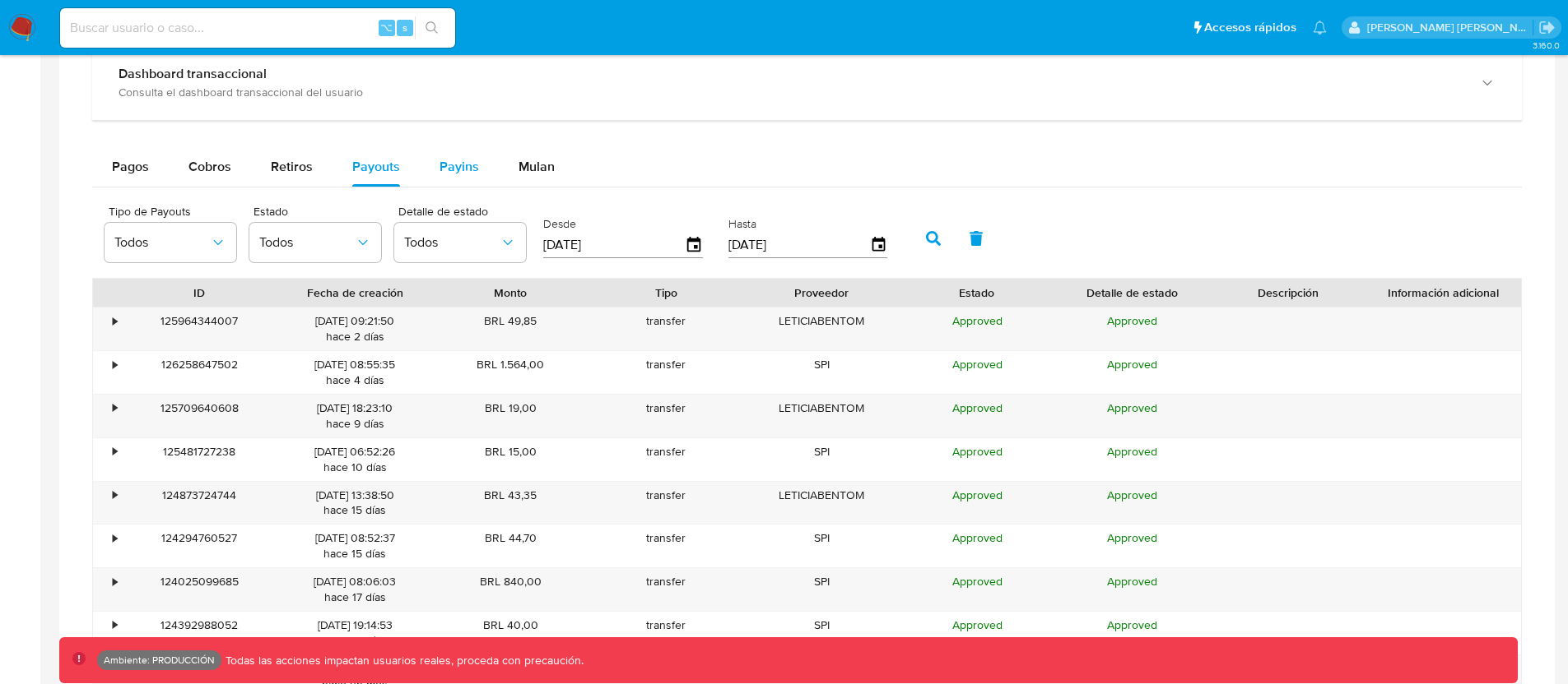
click at [439, 159] on span "Payins" at bounding box center [459, 166] width 40 height 19
select select "10"
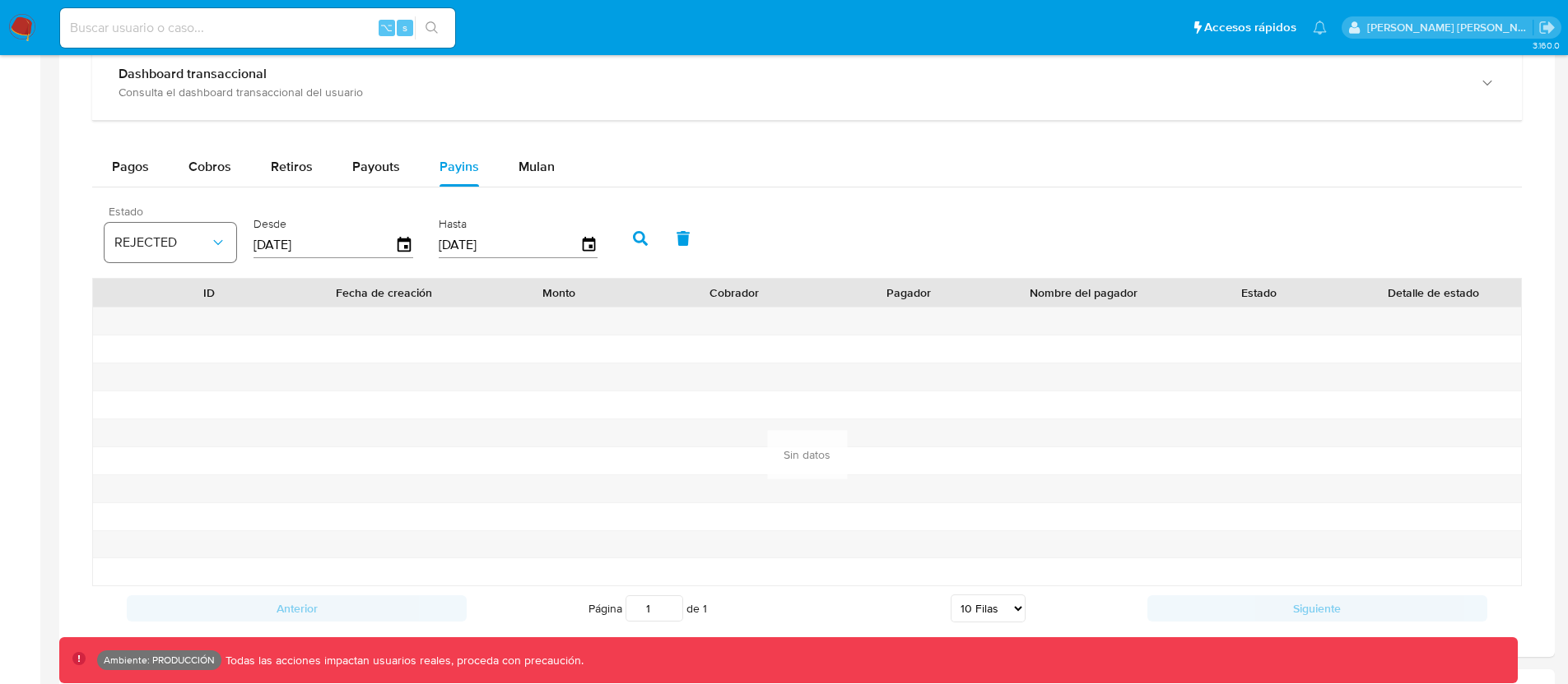
click at [187, 225] on button "REJECTED" at bounding box center [170, 243] width 131 height 40
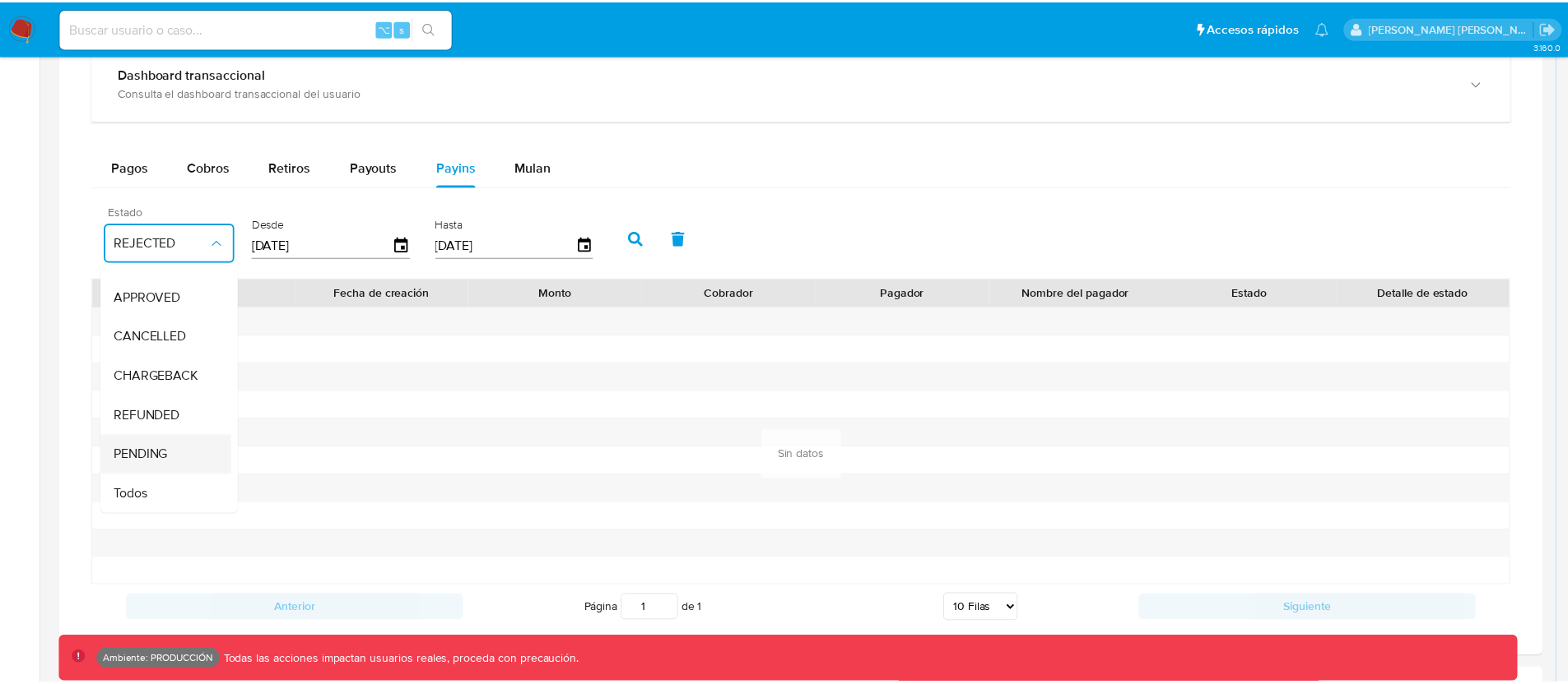
scroll to position [120, 0]
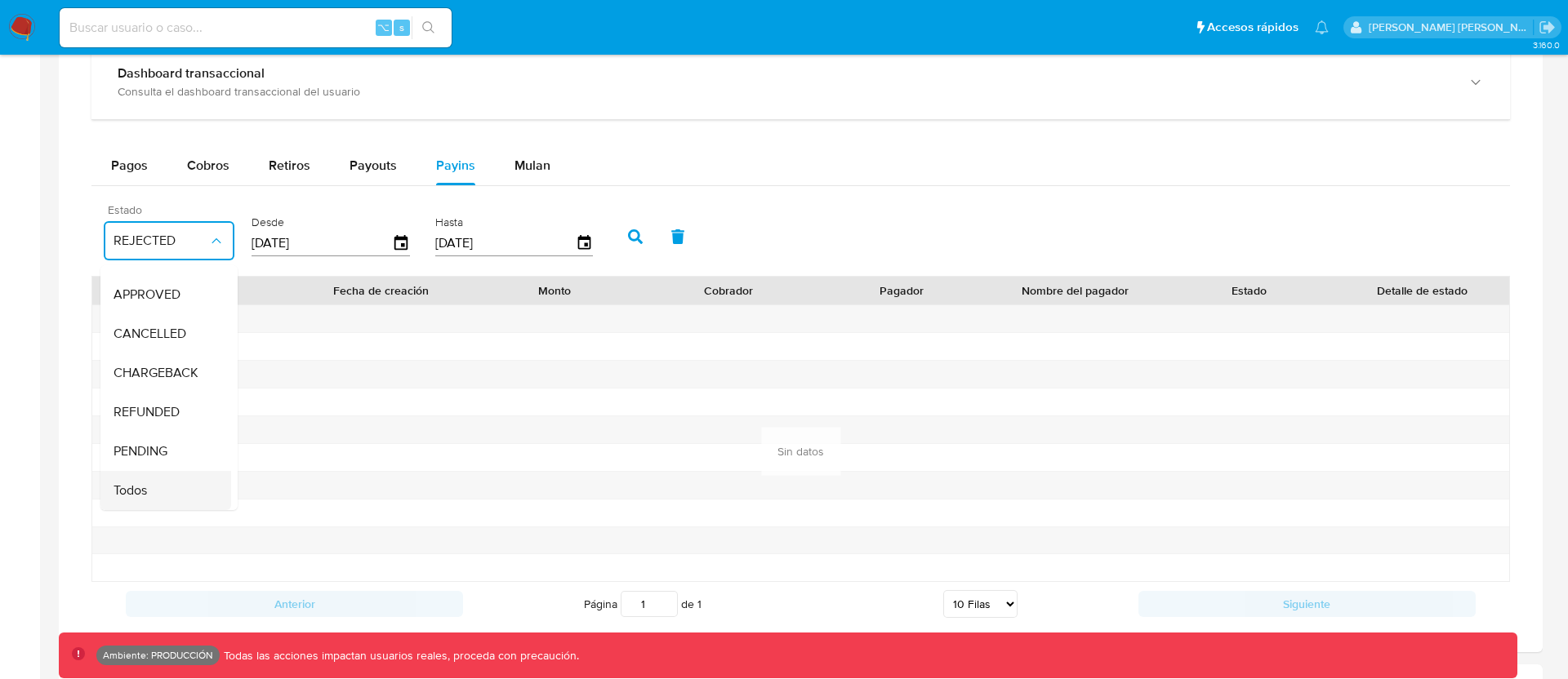
click at [167, 474] on div "Todos" at bounding box center [161, 491] width 95 height 40
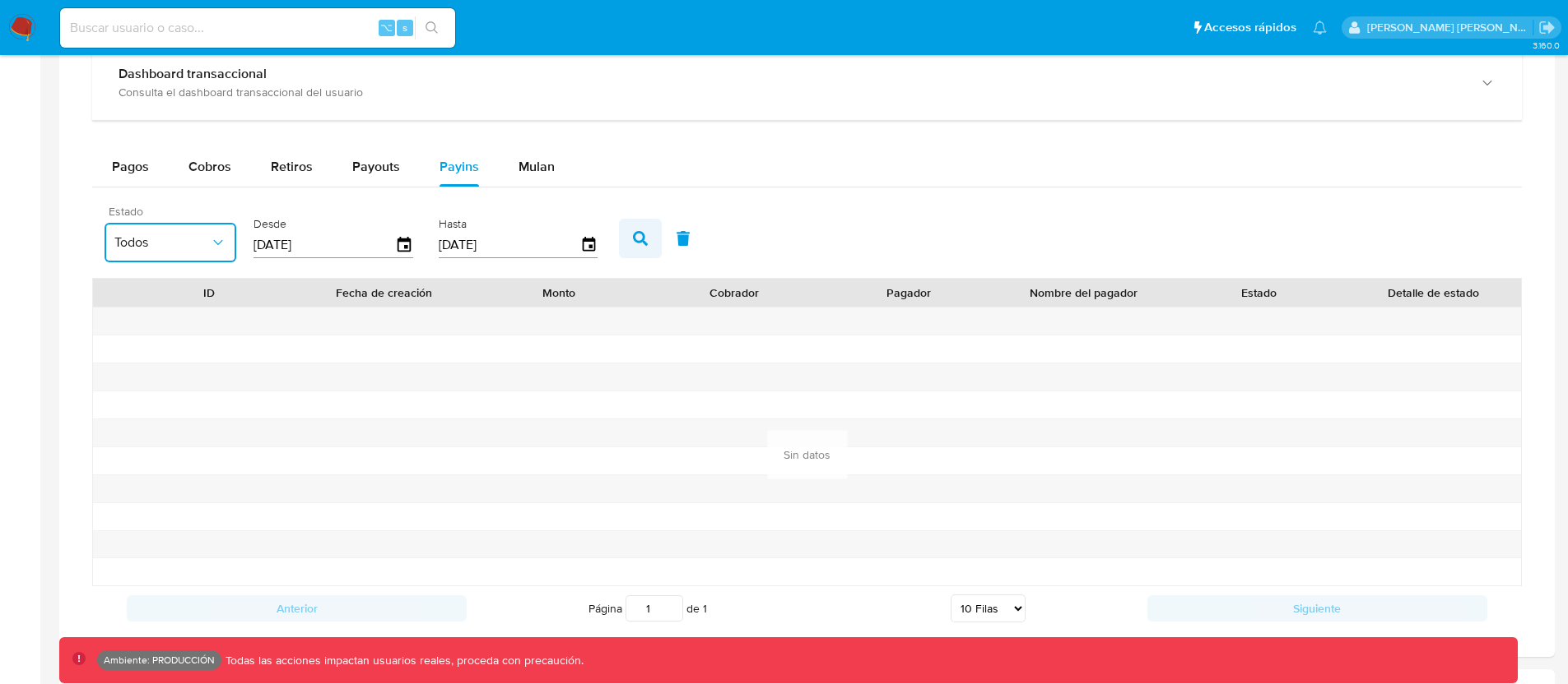
click at [636, 246] on button "button" at bounding box center [640, 239] width 43 height 40
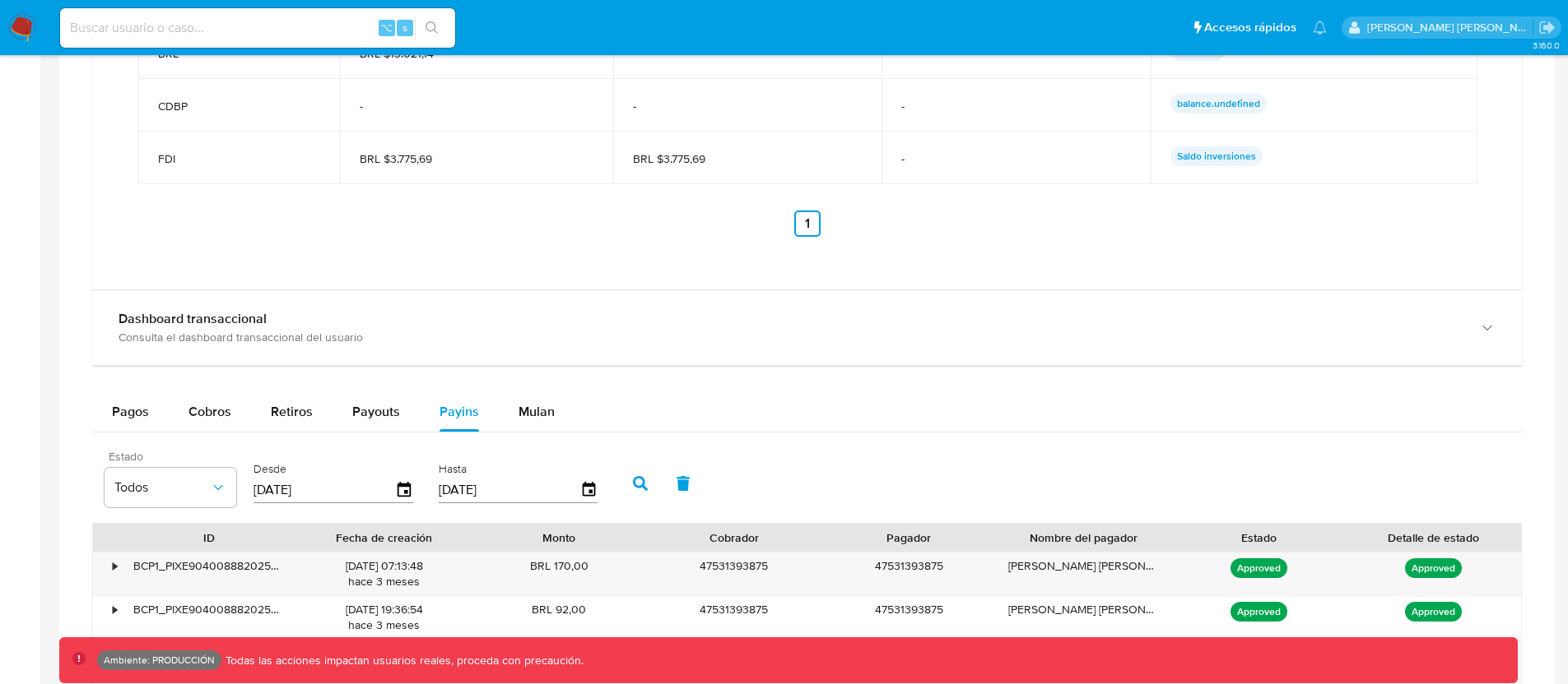
scroll to position [1386, 0]
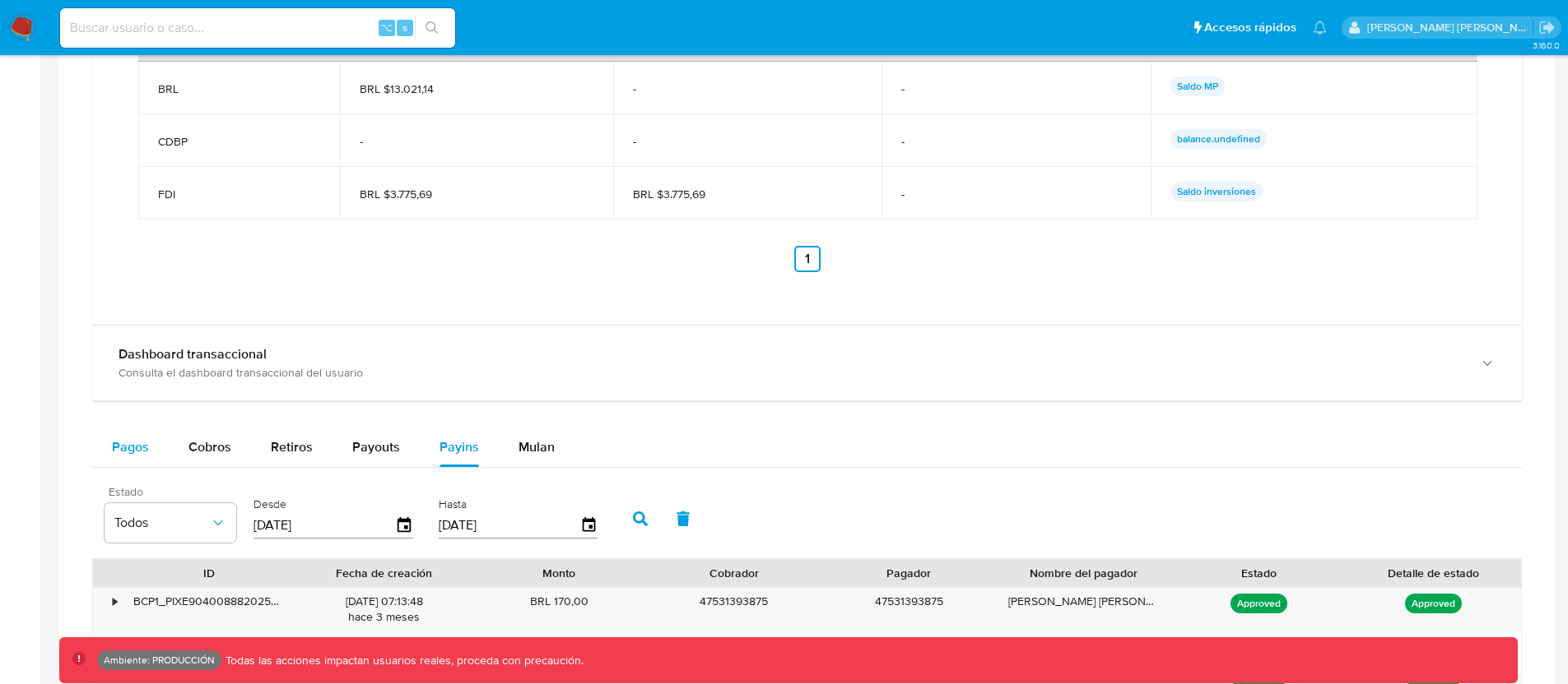
click at [139, 453] on span "Pagos" at bounding box center [130, 447] width 37 height 19
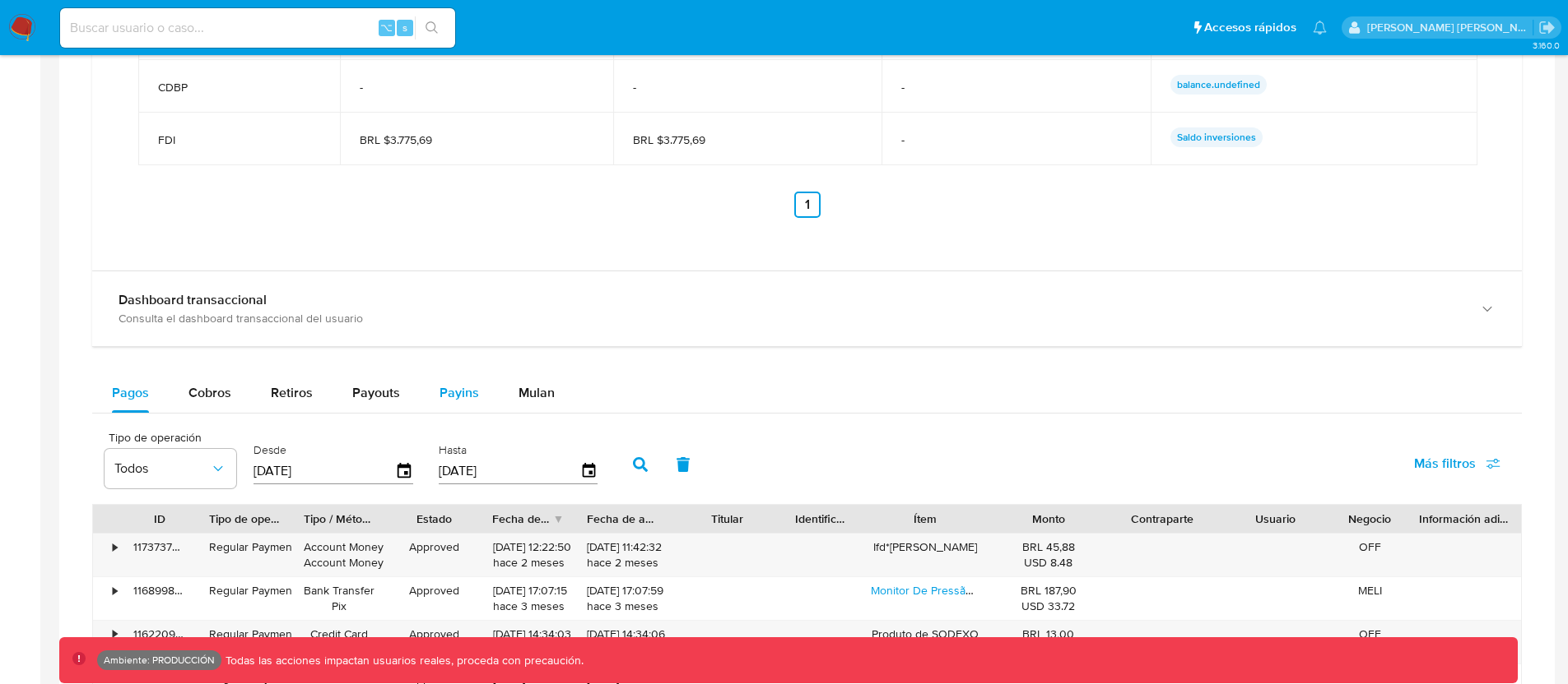
scroll to position [1444, 0]
